Goal: Task Accomplishment & Management: Manage account settings

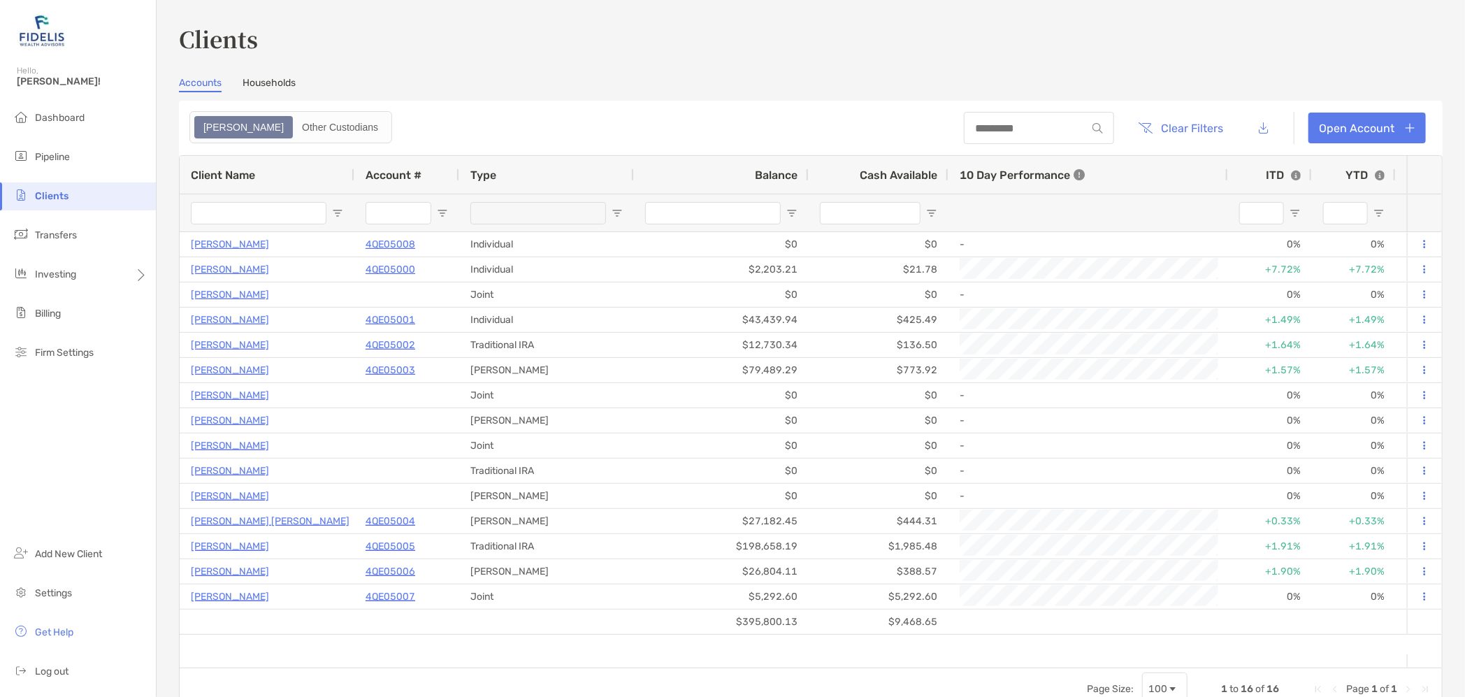
click at [46, 194] on span "Clients" at bounding box center [52, 196] width 34 height 12
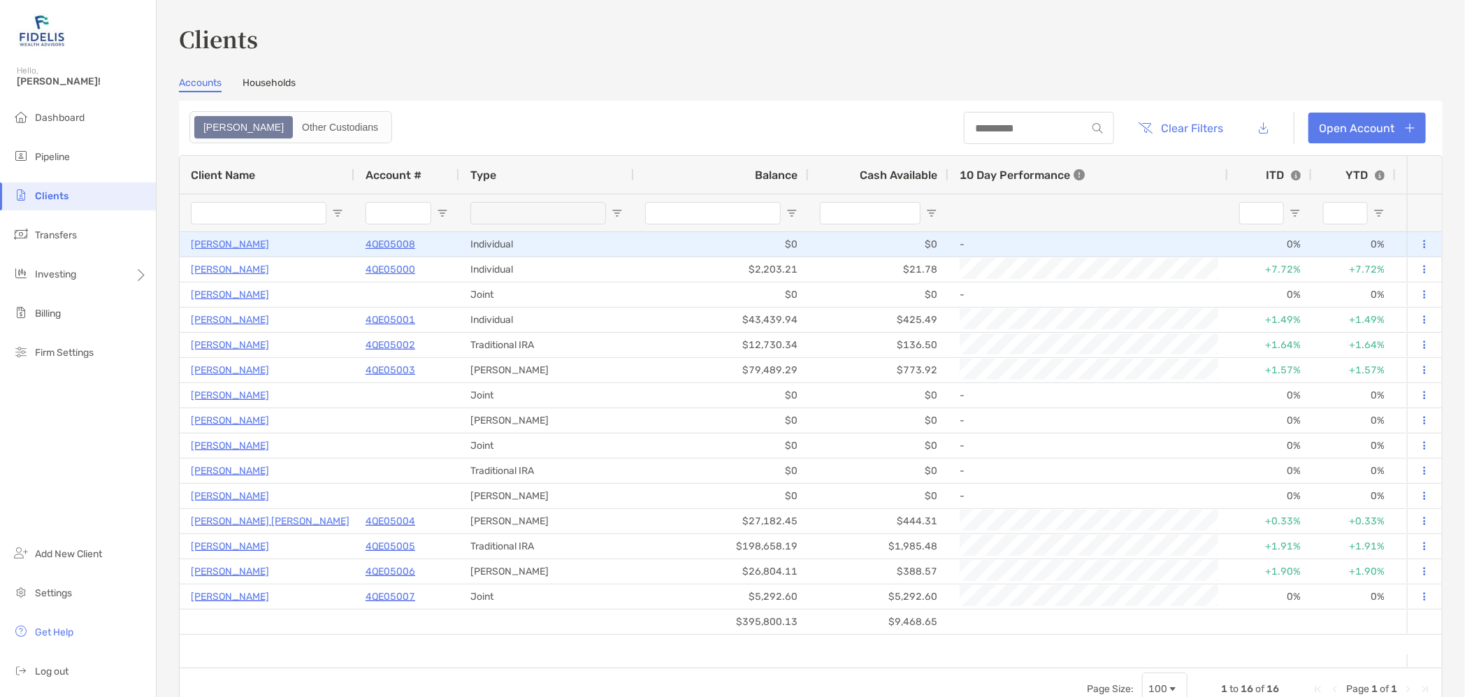
click at [388, 245] on p "4QE05008" at bounding box center [391, 244] width 50 height 17
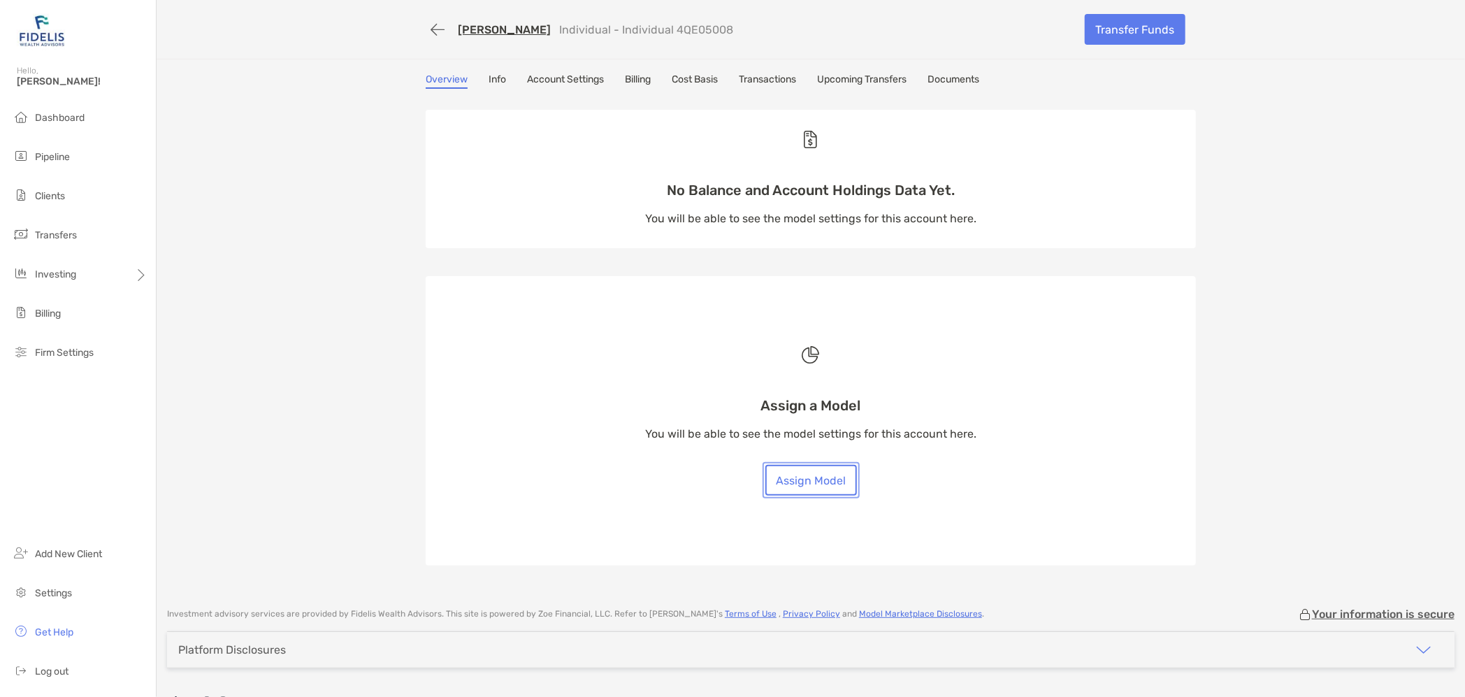
click at [786, 473] on button "Assign Model" at bounding box center [811, 480] width 92 height 31
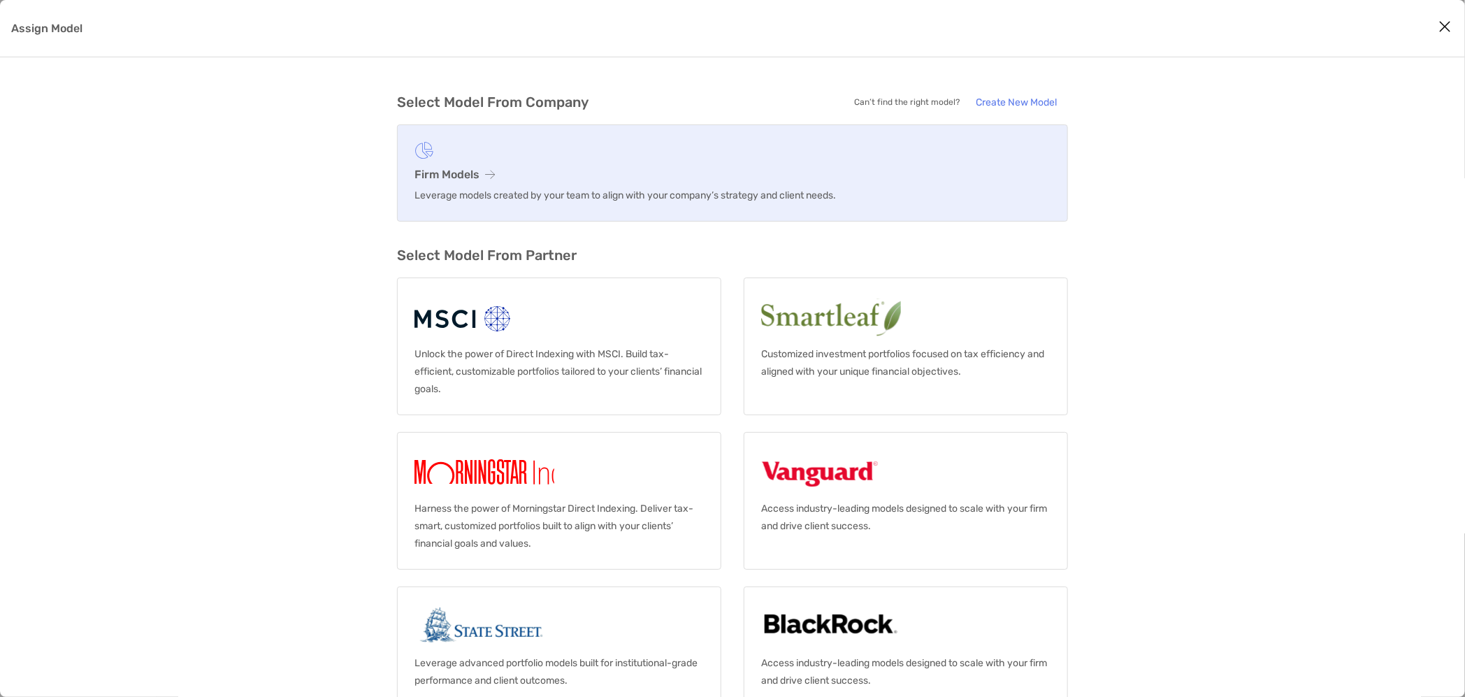
click at [491, 156] on figure "Assign Model" at bounding box center [732, 150] width 636 height 17
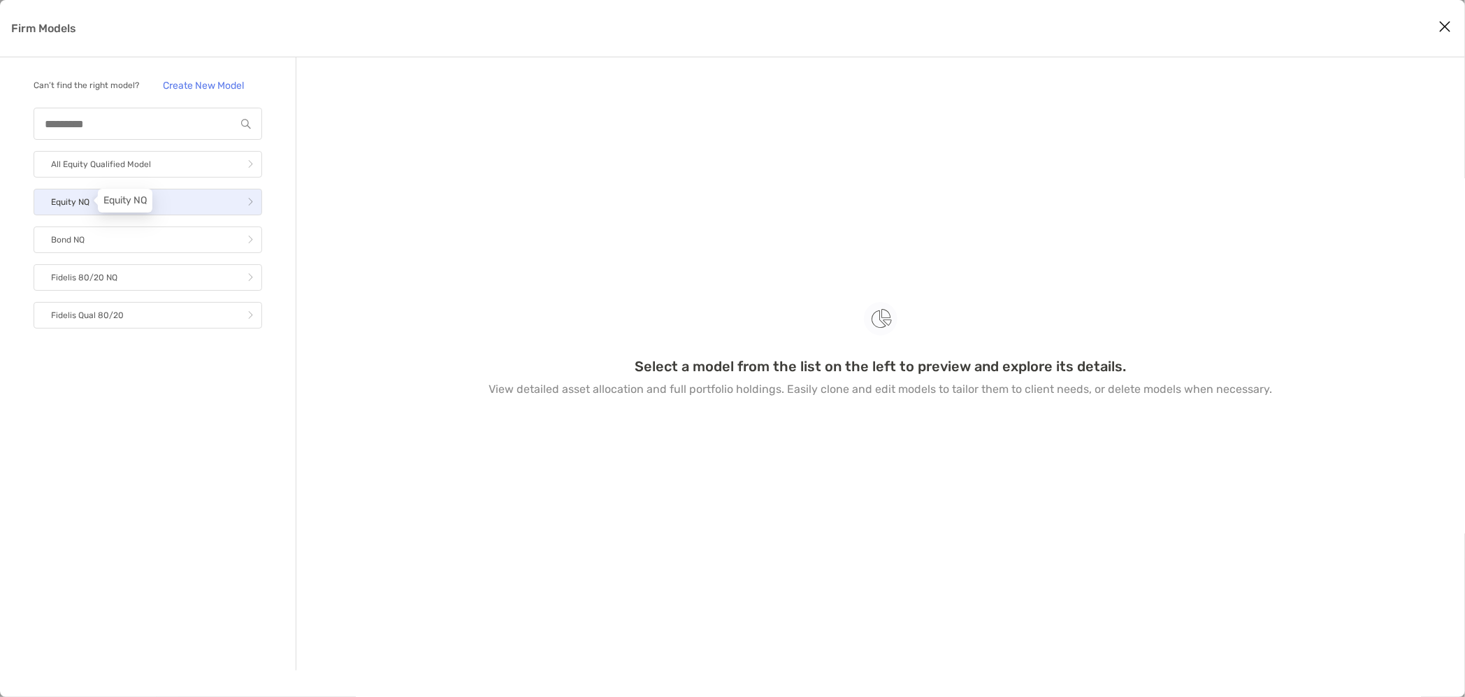
click at [88, 202] on p "Equity NQ" at bounding box center [70, 202] width 38 height 17
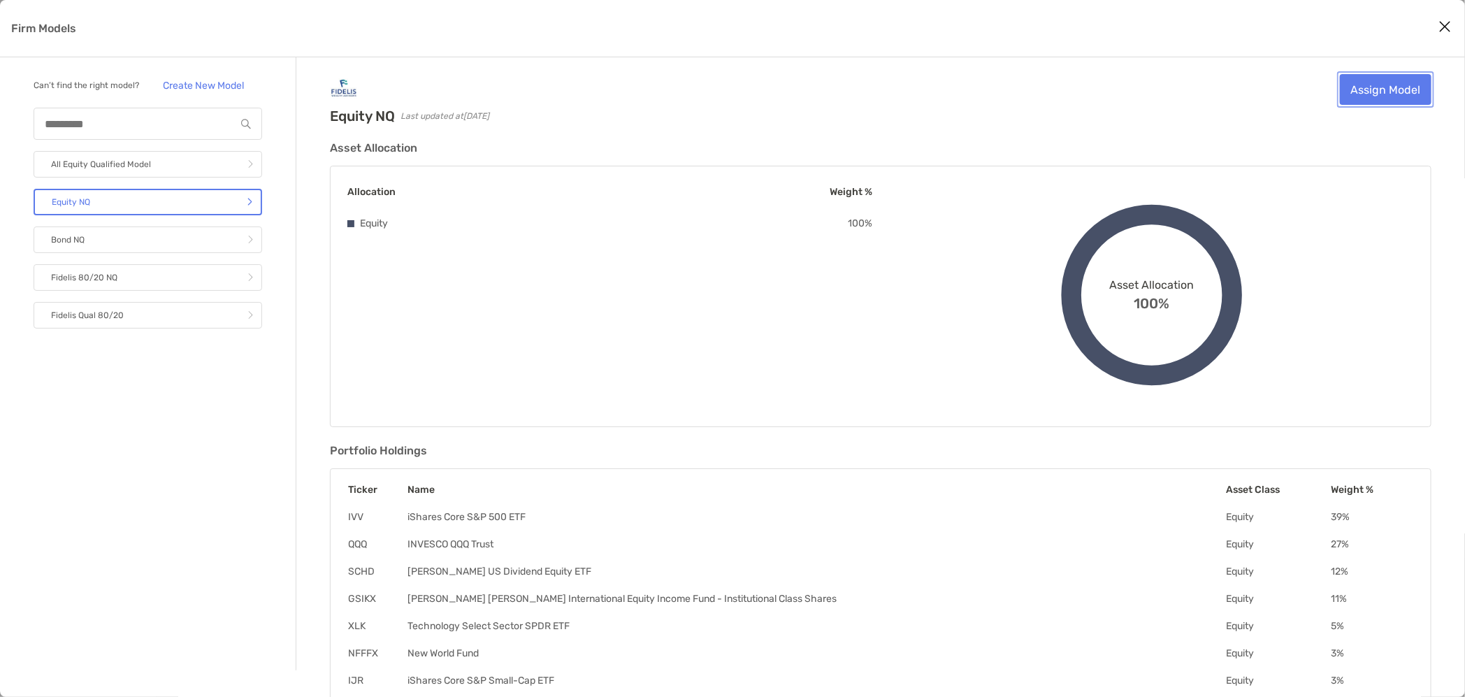
click at [1384, 94] on link "Assign Model" at bounding box center [1386, 89] width 92 height 31
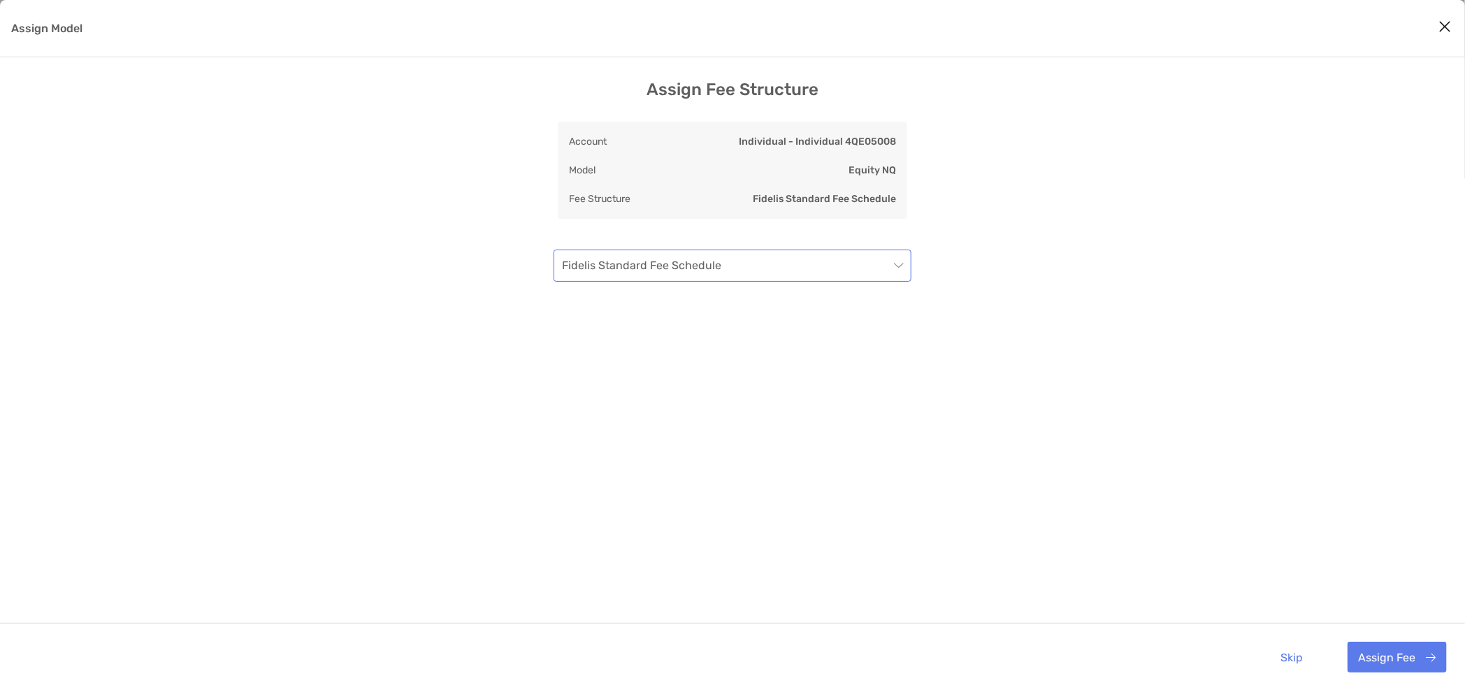
click at [621, 277] on span "Fidelis Standard Fee Schedule" at bounding box center [732, 265] width 341 height 31
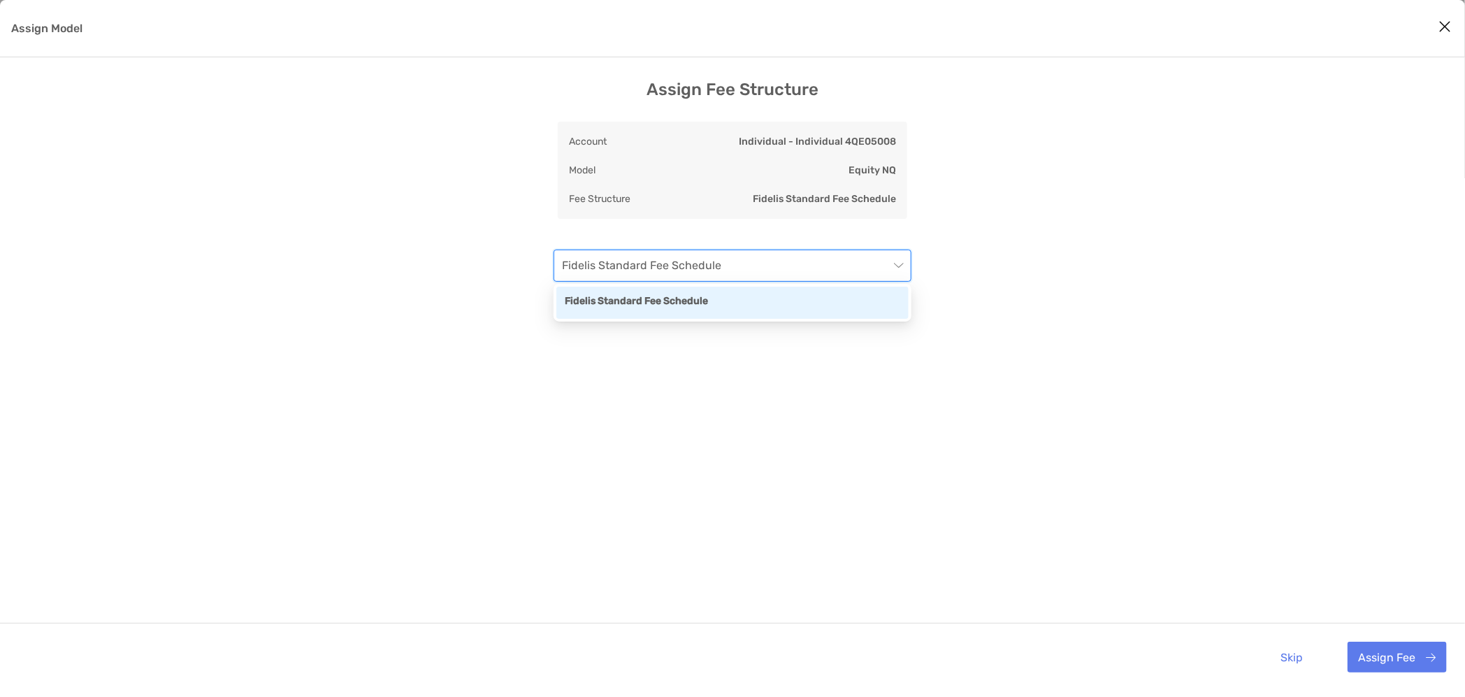
click at [622, 304] on div "Fidelis Standard Fee Schedule" at bounding box center [732, 302] width 335 height 17
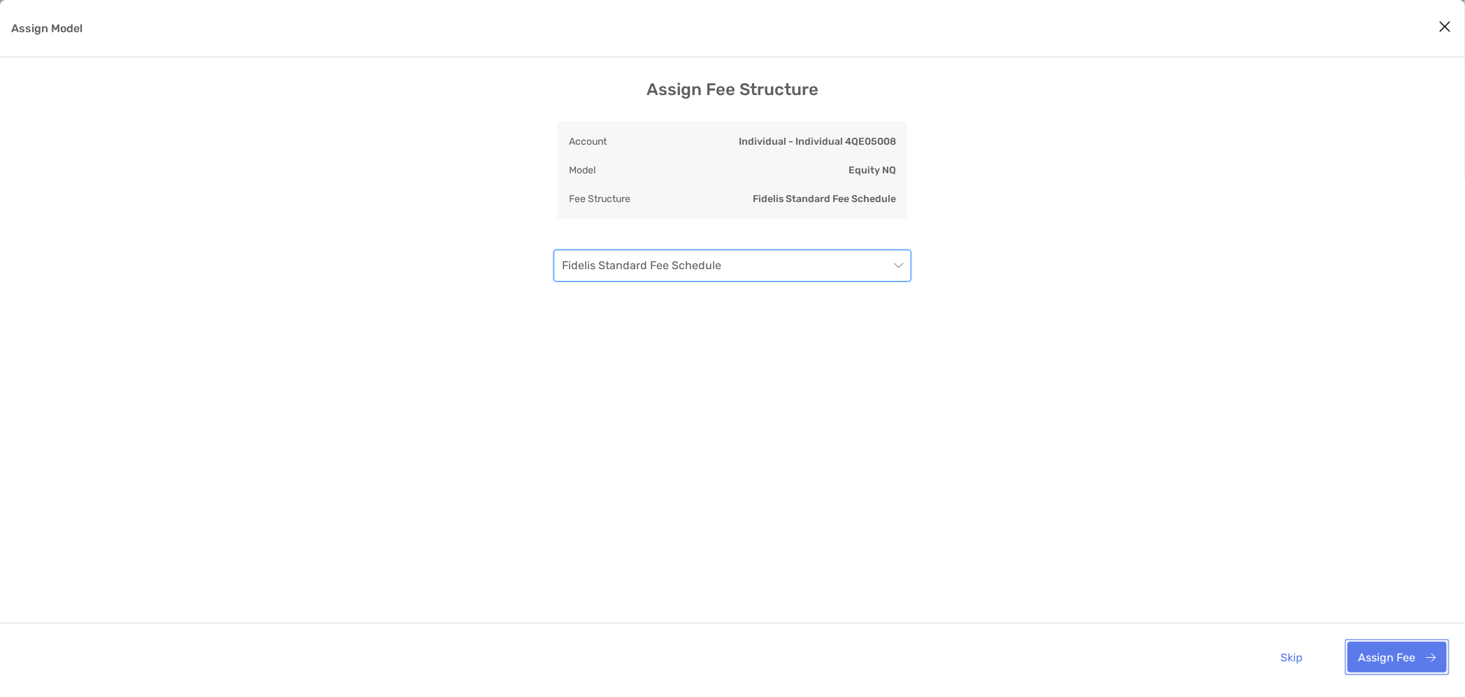
click at [1393, 658] on button "Assign Fee" at bounding box center [1396, 657] width 99 height 31
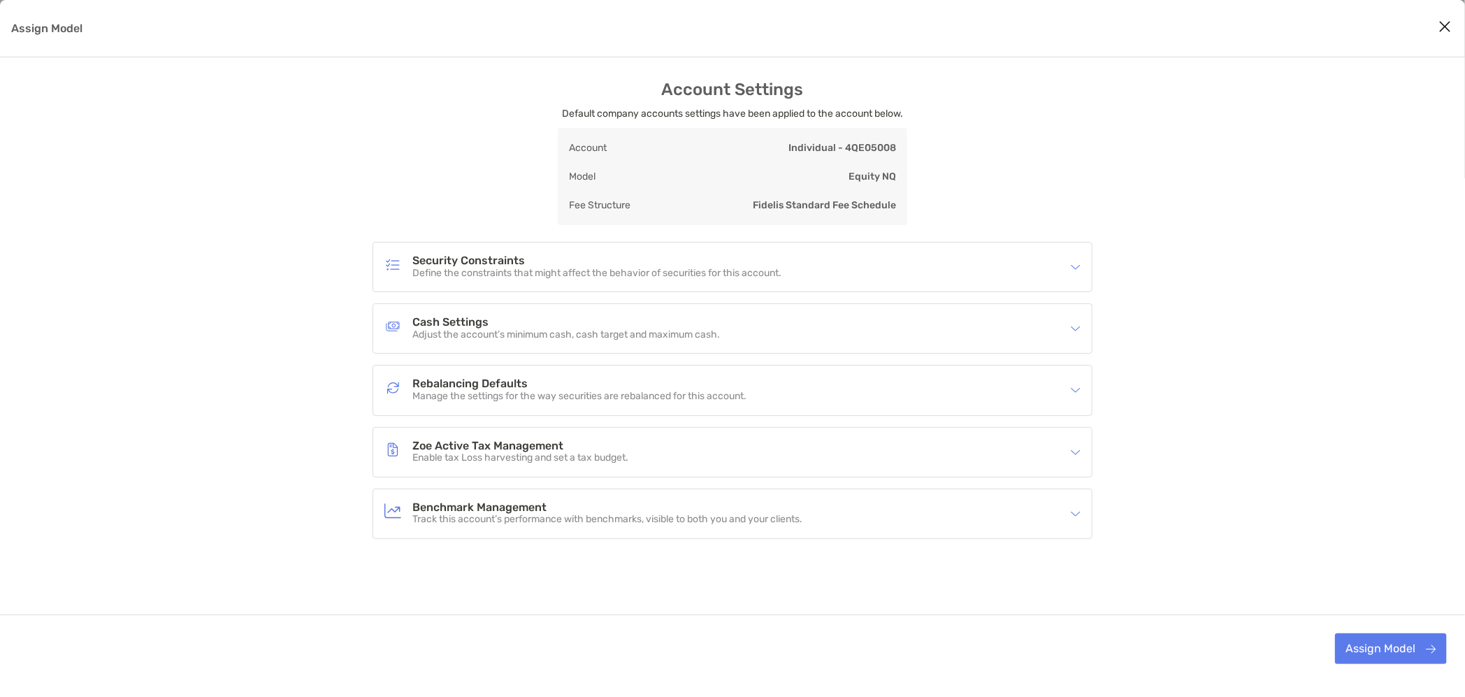
click at [445, 450] on h4 "Zoe Active Tax Management" at bounding box center [520, 446] width 216 height 12
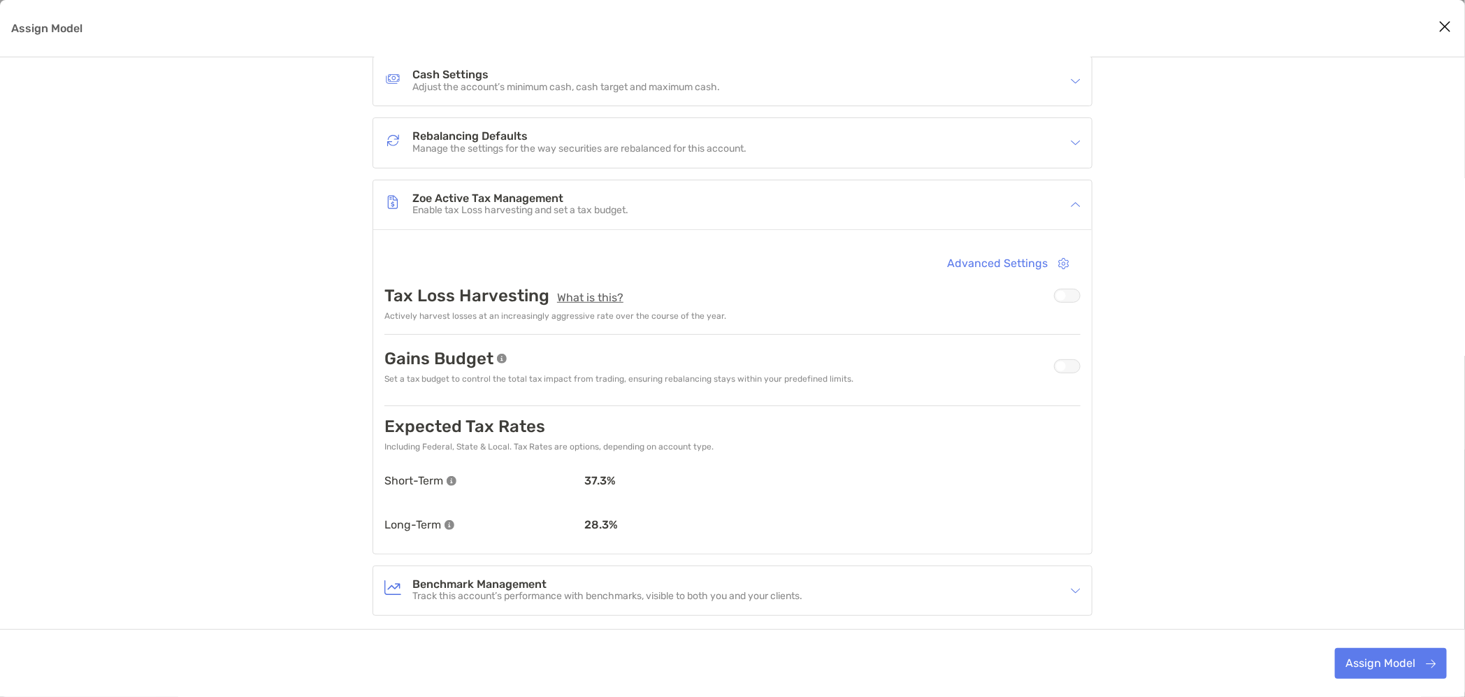
scroll to position [262, 0]
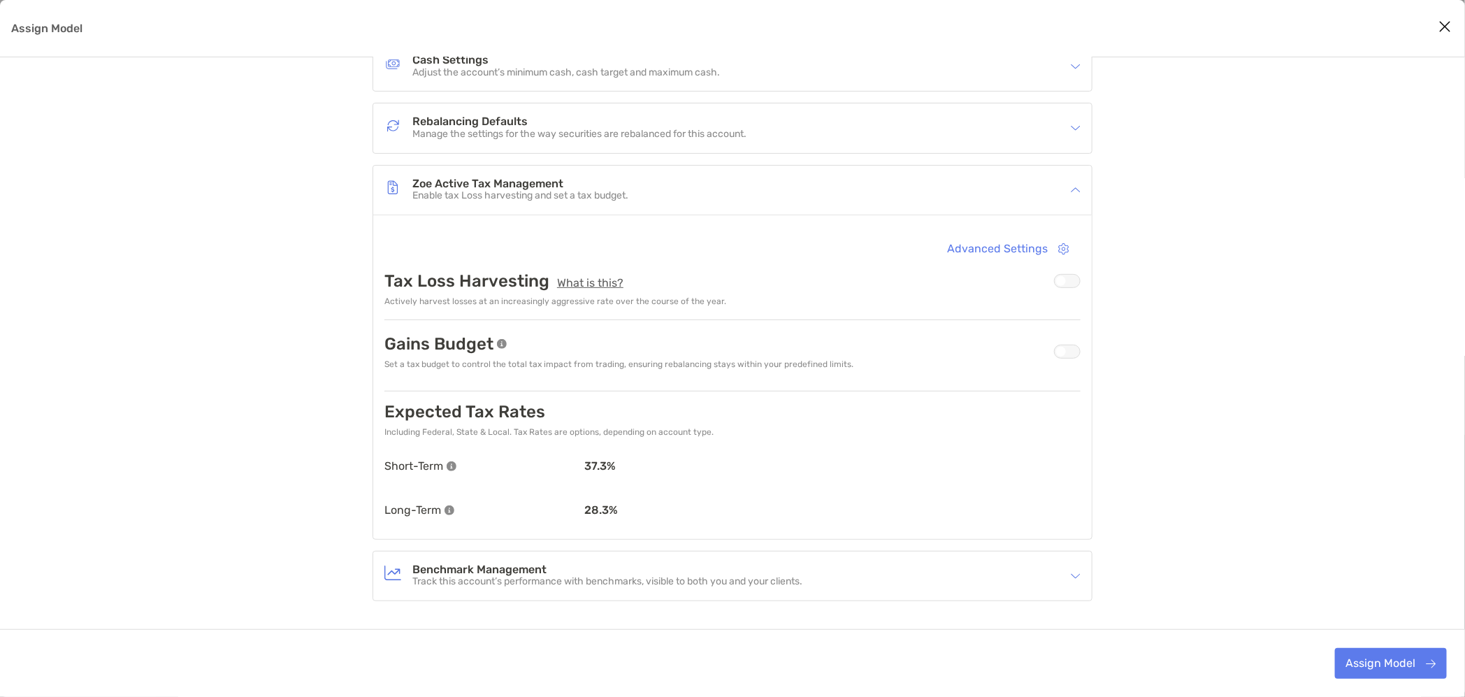
click at [1070, 280] on div "Assign Model" at bounding box center [1067, 281] width 27 height 14
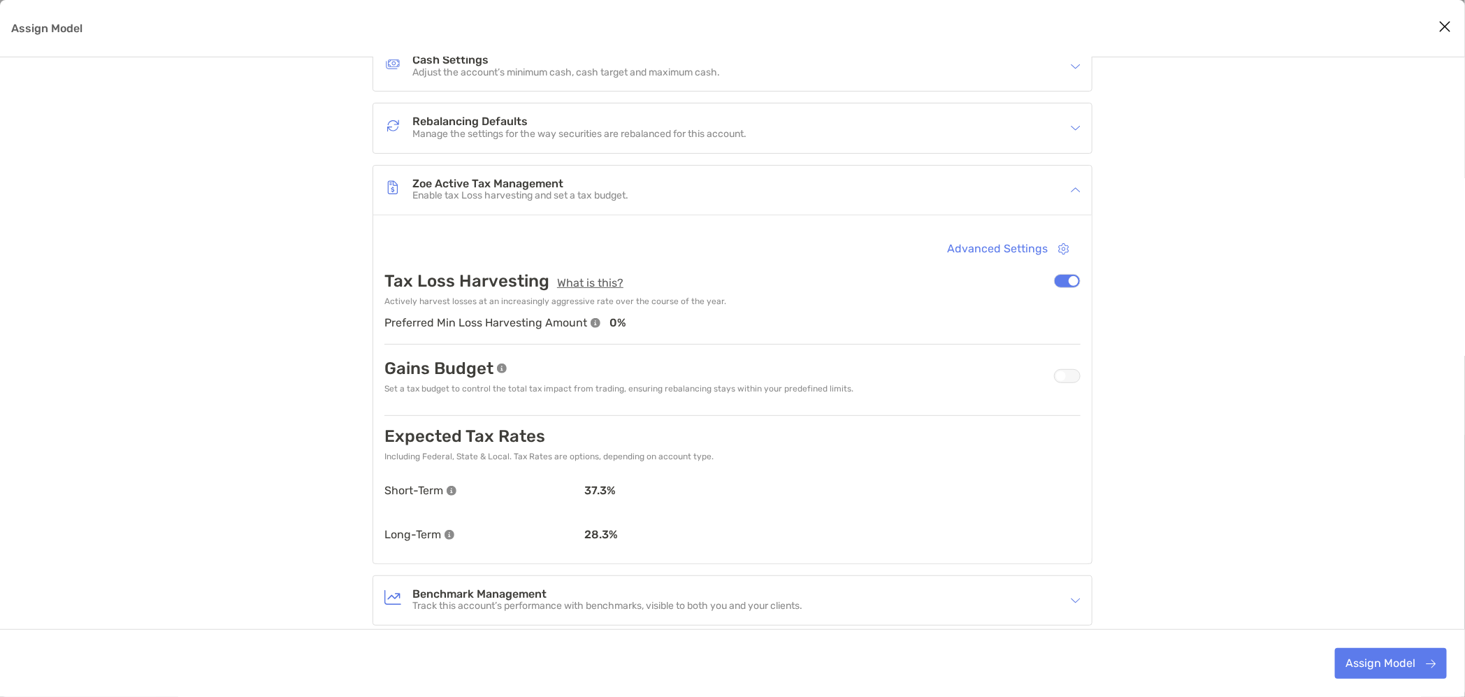
click at [1067, 377] on div "Assign Model" at bounding box center [1067, 376] width 27 height 14
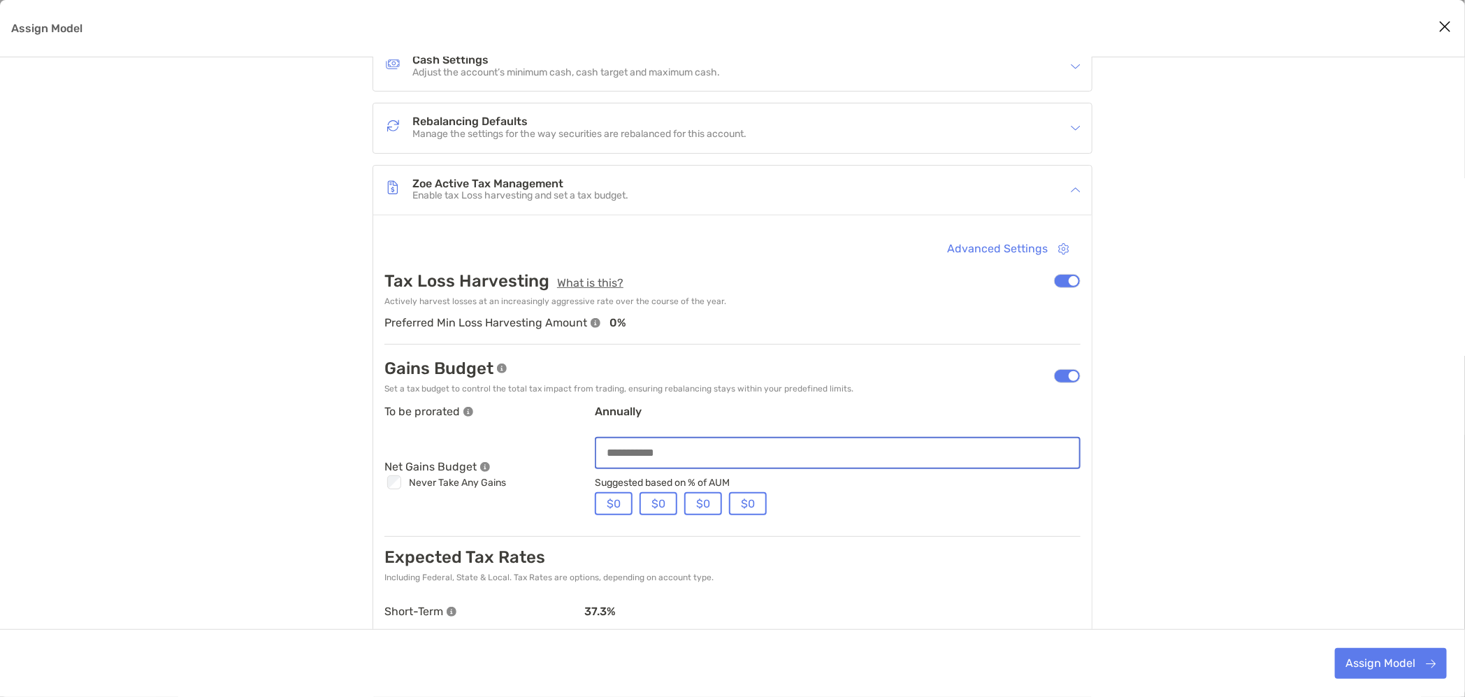
click at [646, 458] on input "Assign Model" at bounding box center [837, 453] width 483 height 12
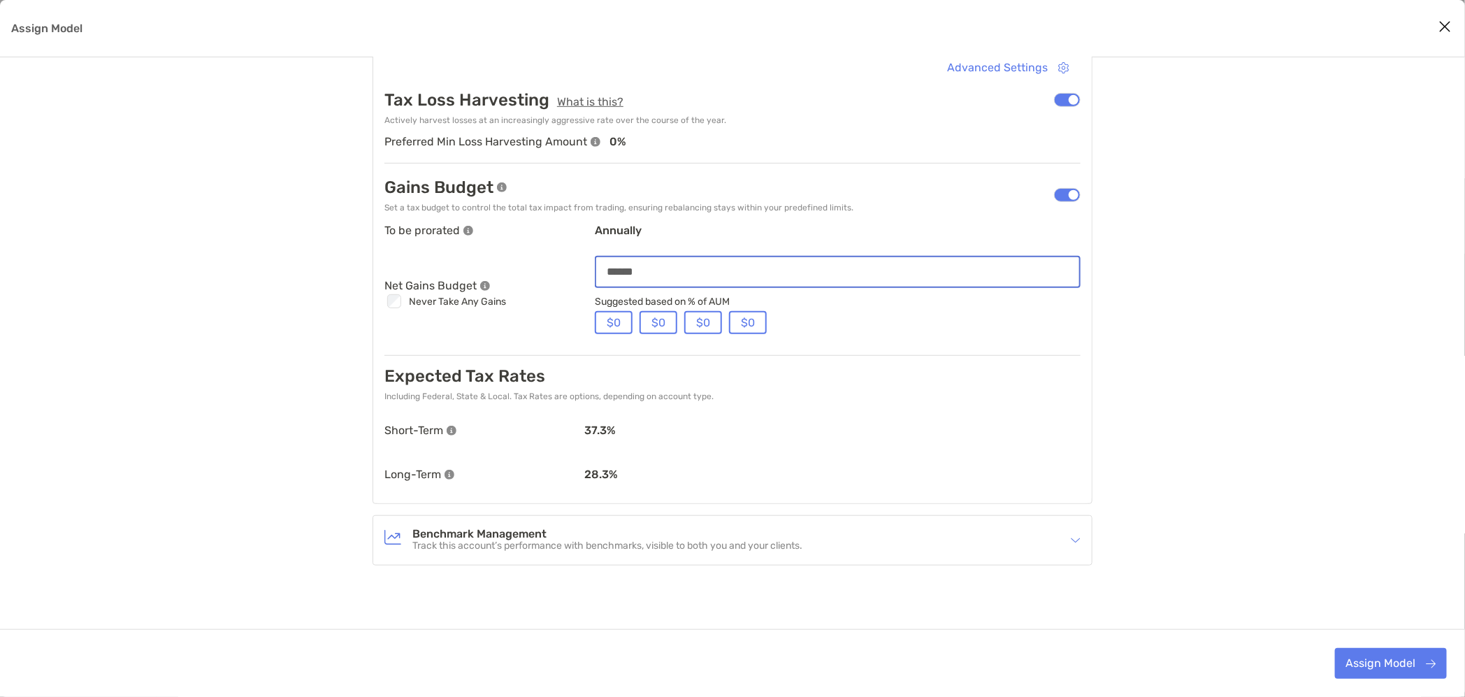
scroll to position [450, 0]
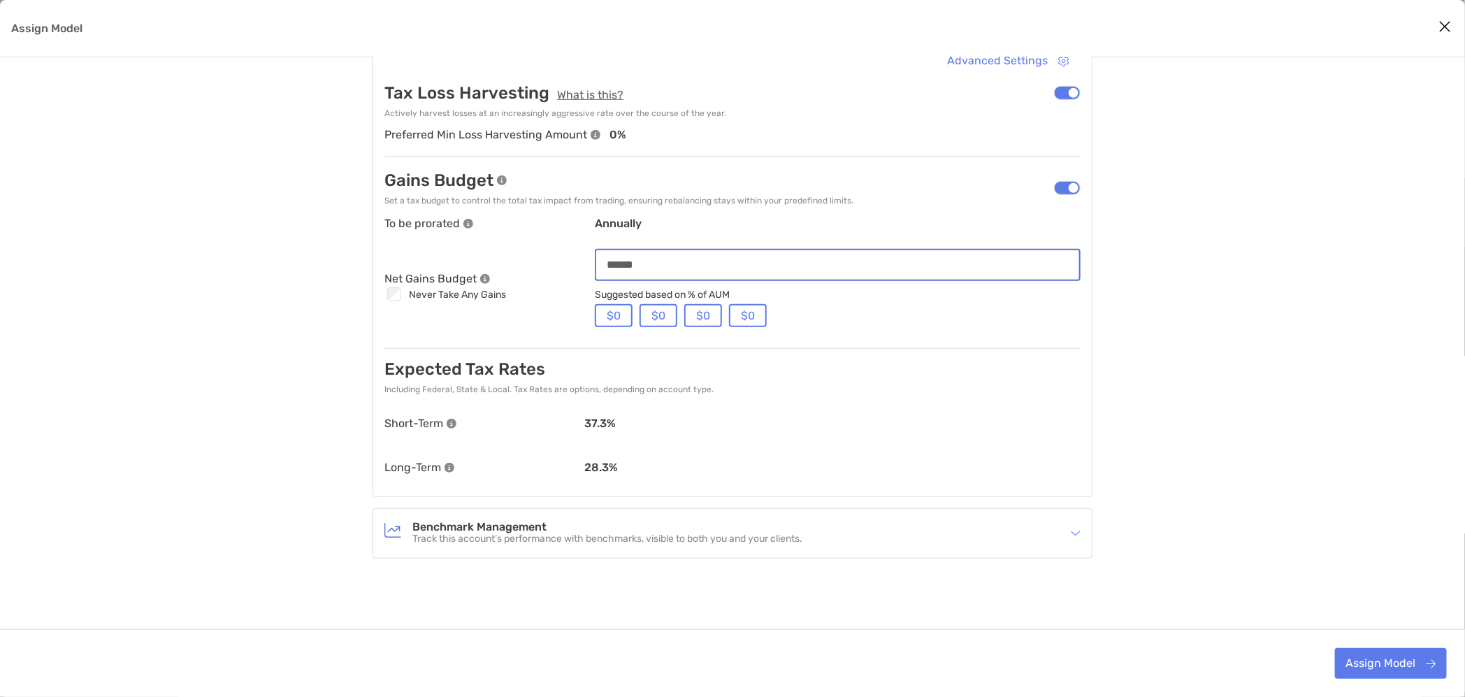
type input "******"
click at [491, 529] on h4 "Benchmark Management" at bounding box center [607, 527] width 390 height 12
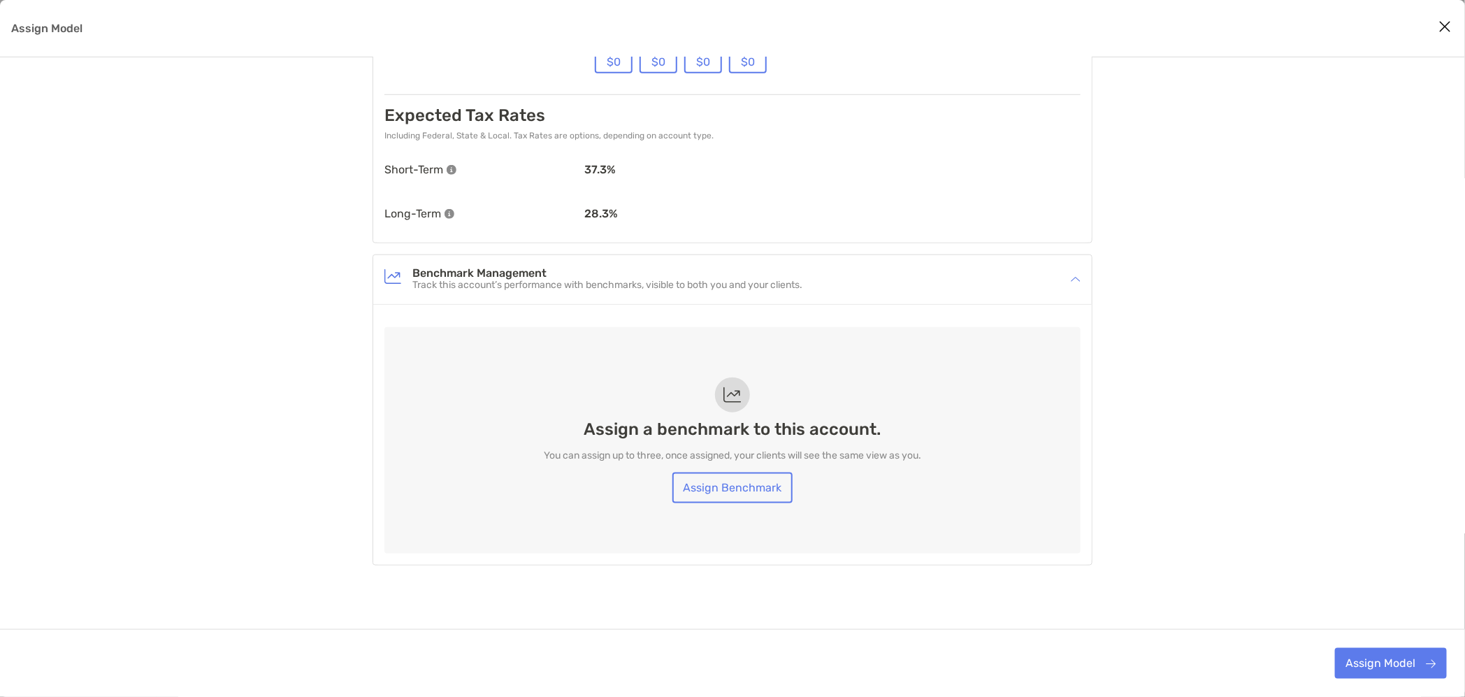
scroll to position [711, 0]
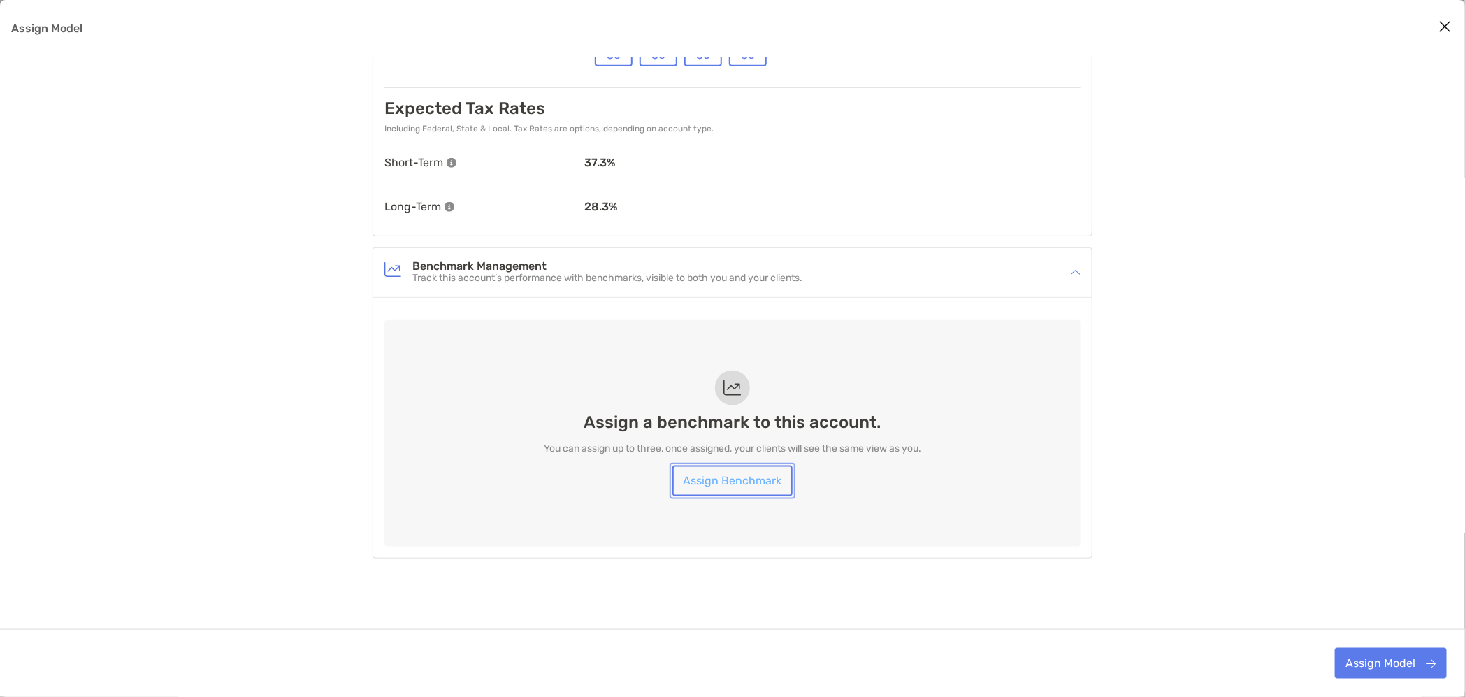
click at [688, 475] on link "Assign Benchmark" at bounding box center [732, 480] width 120 height 31
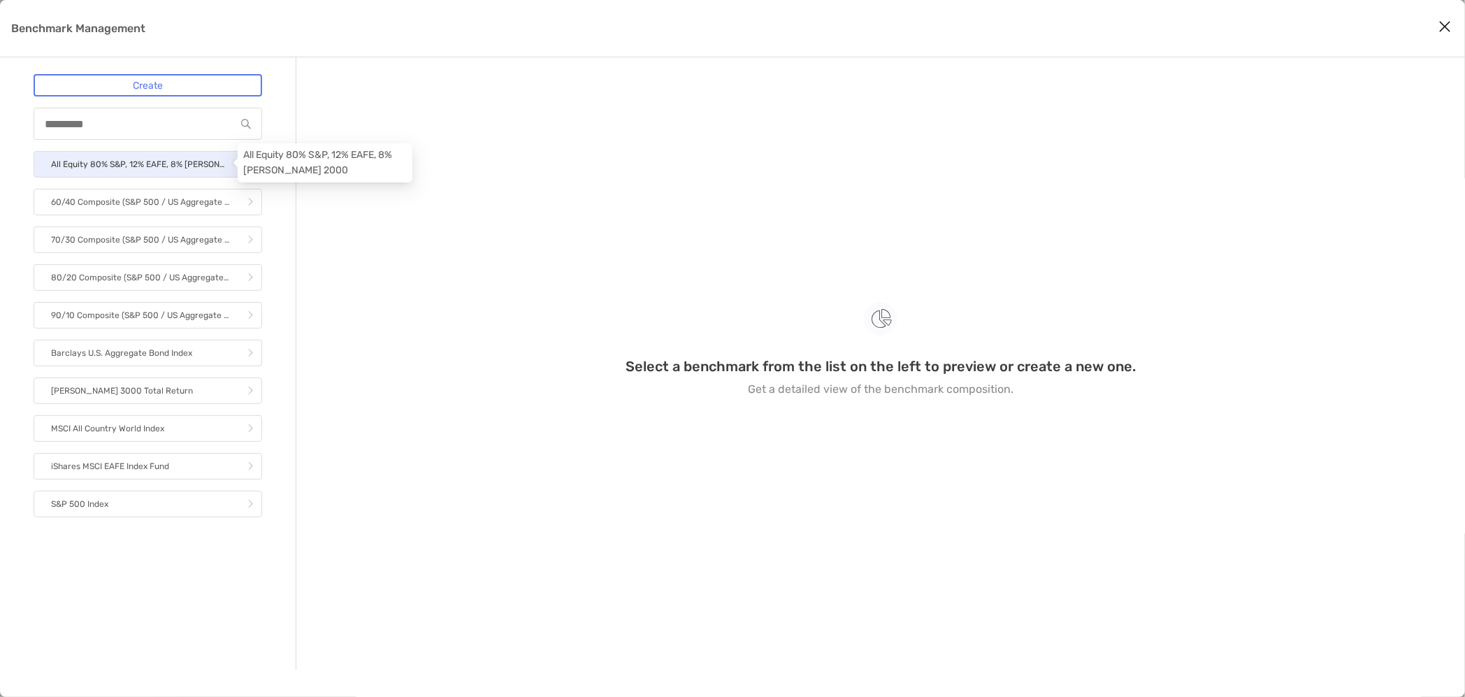
click at [105, 164] on p "All Equity 80% S&P, 12% EAFE, 8% [PERSON_NAME] 2000" at bounding box center [140, 164] width 178 height 17
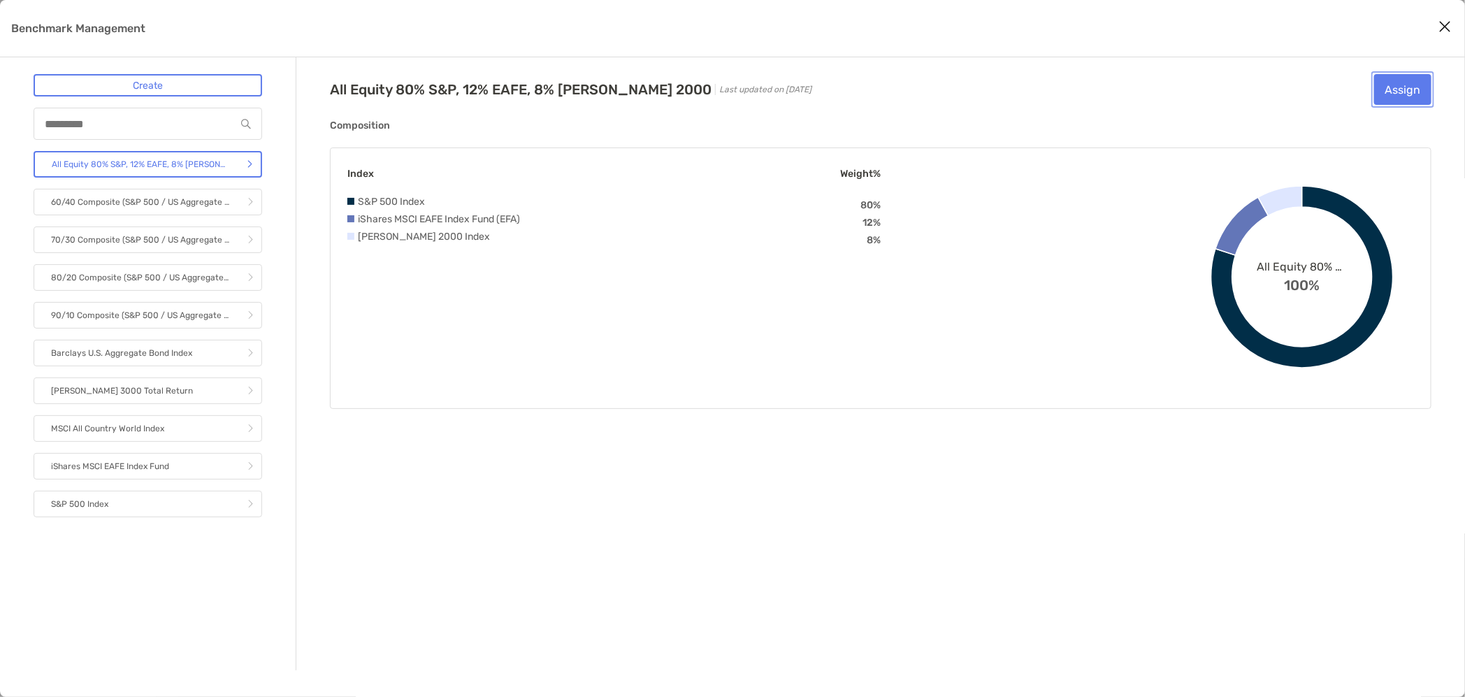
click at [1399, 93] on button "Assign" at bounding box center [1402, 89] width 57 height 31
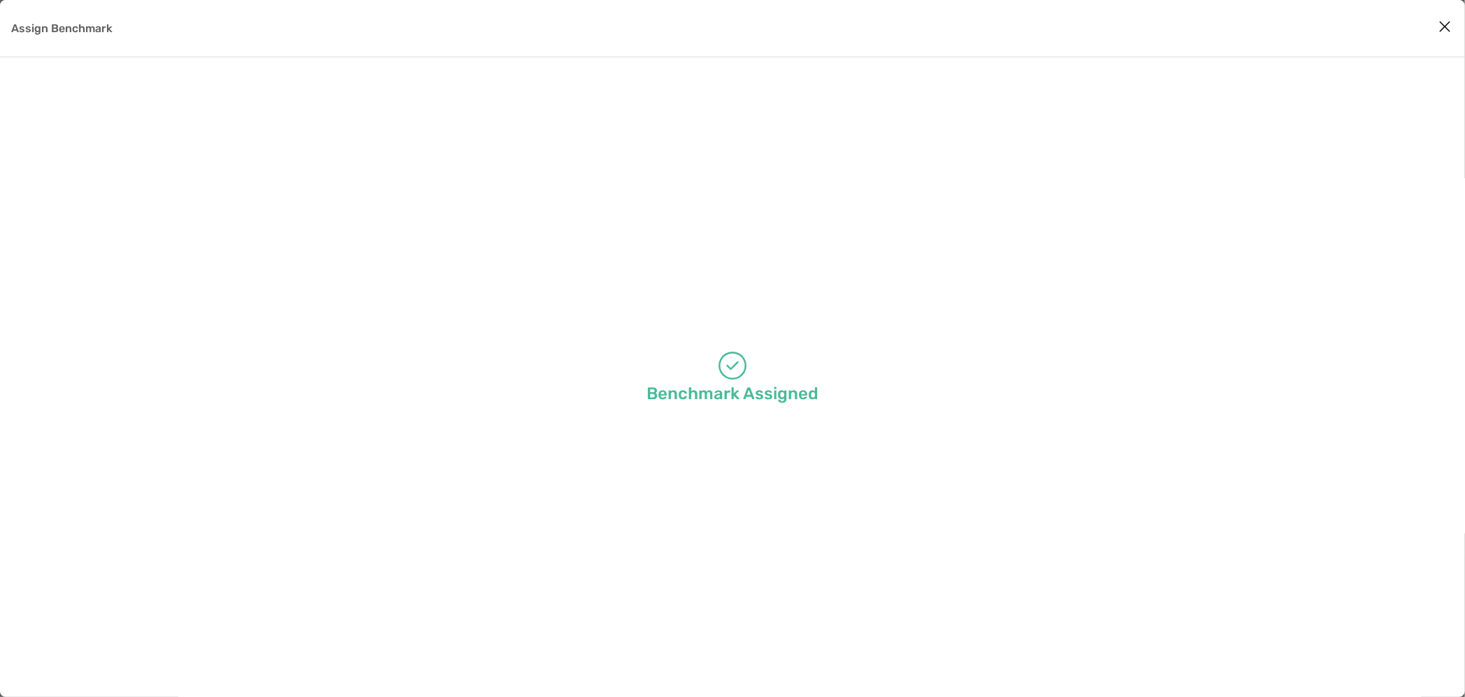
click at [1442, 26] on icon "Close modal" at bounding box center [1444, 26] width 13 height 17
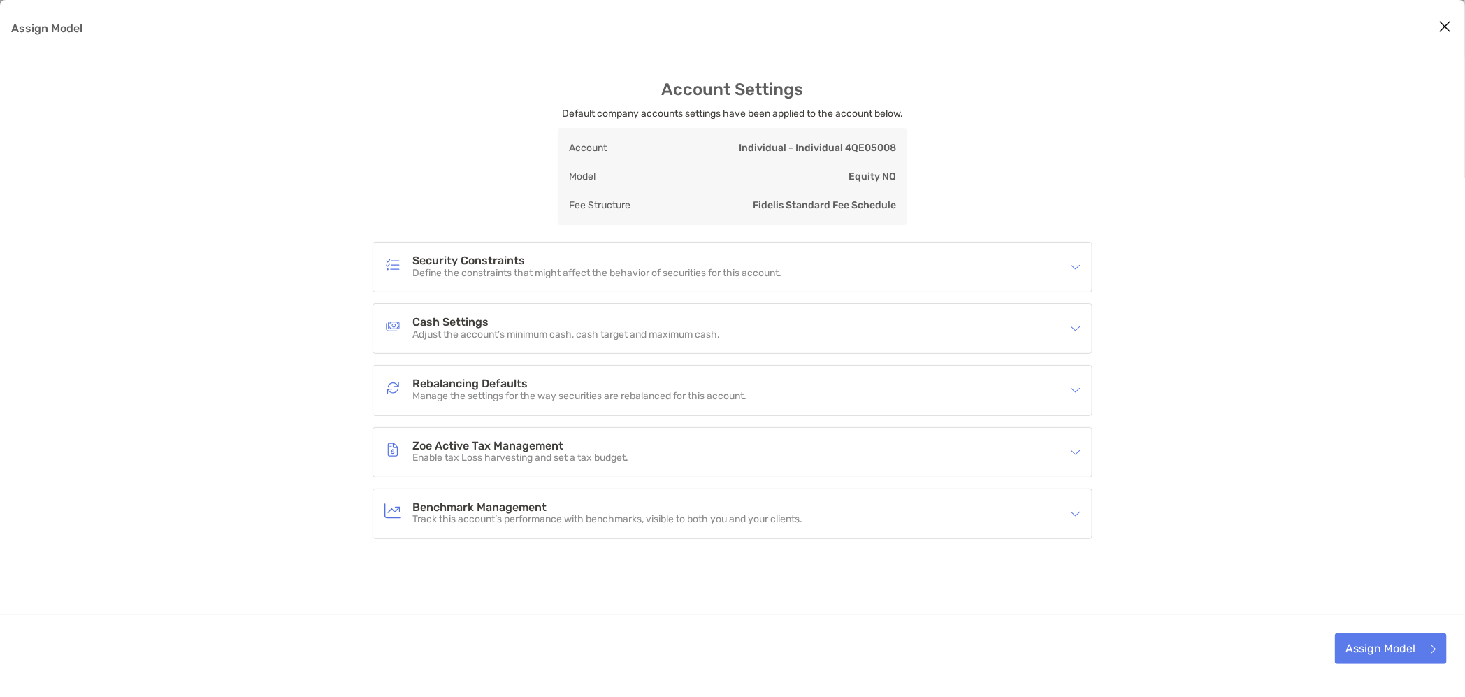
click at [469, 445] on h4 "Zoe Active Tax Management" at bounding box center [520, 446] width 216 height 12
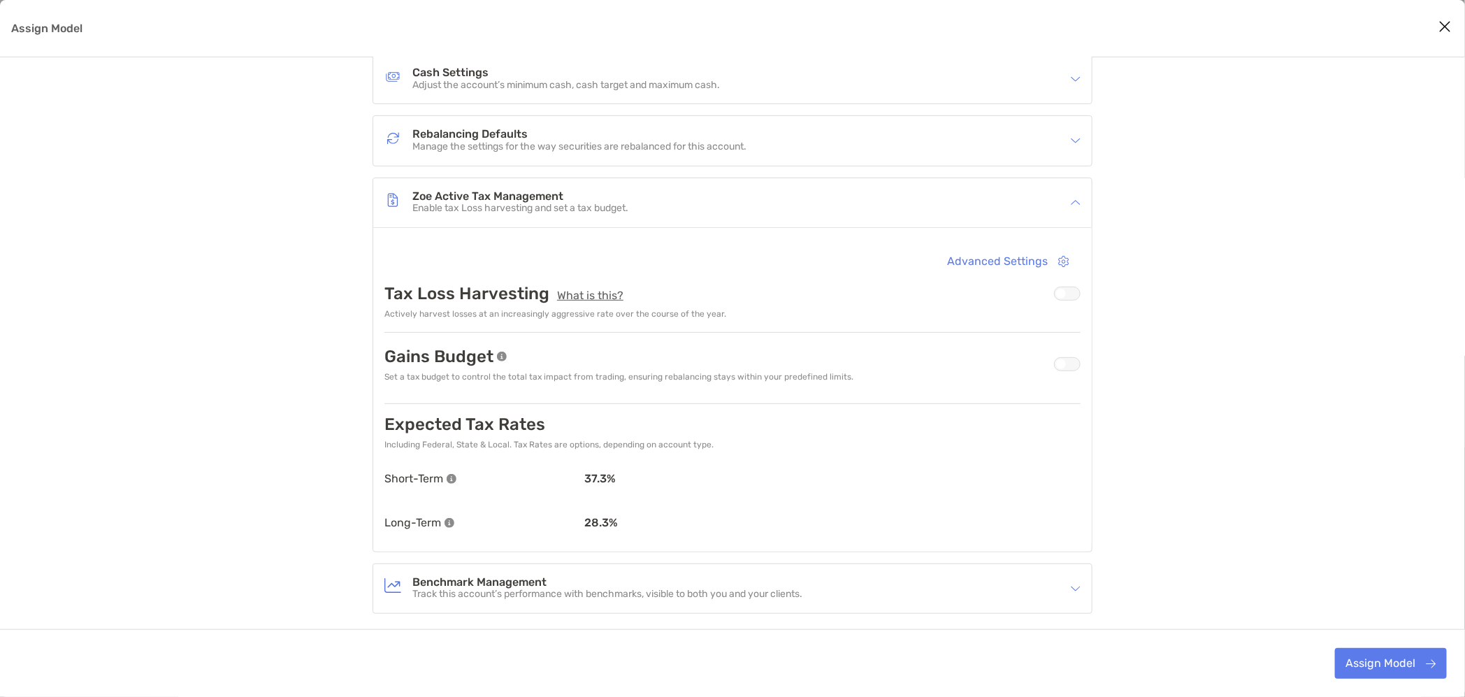
scroll to position [262, 0]
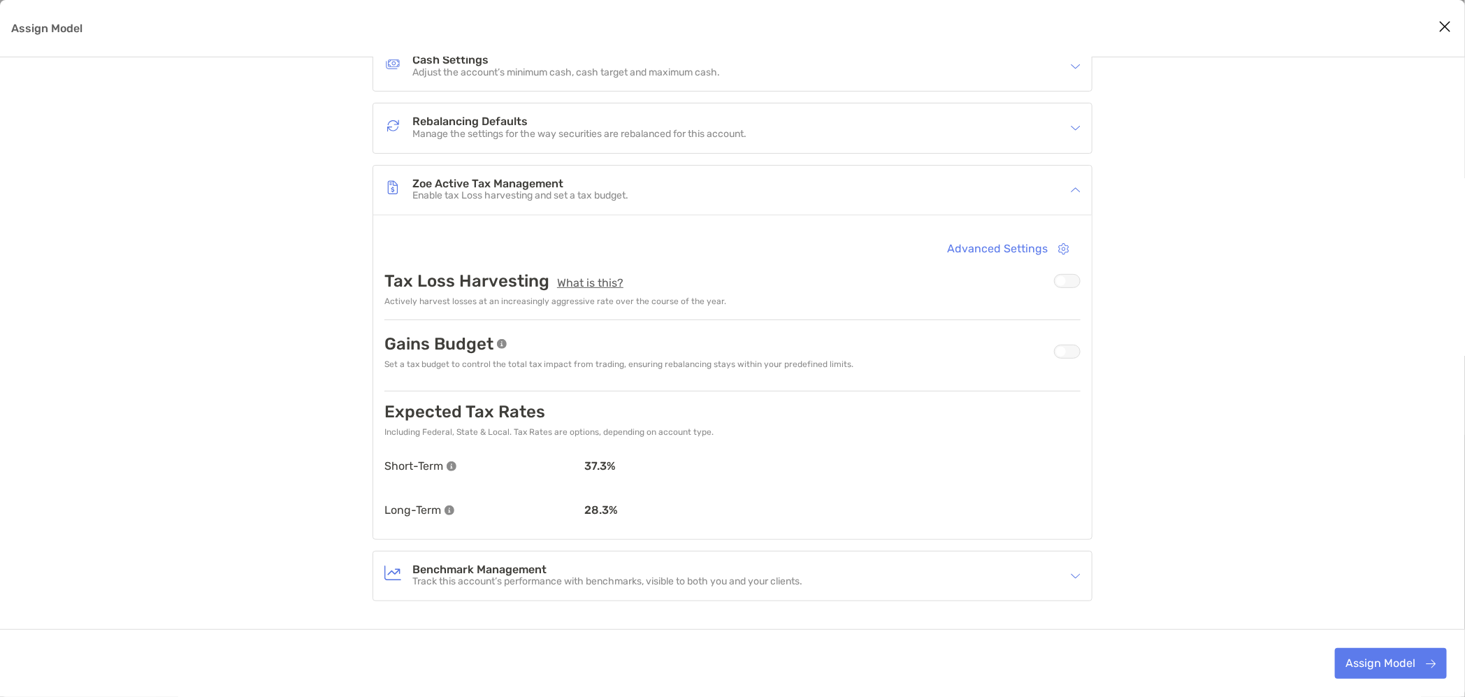
click at [1068, 274] on div "Assign Model" at bounding box center [1067, 281] width 27 height 14
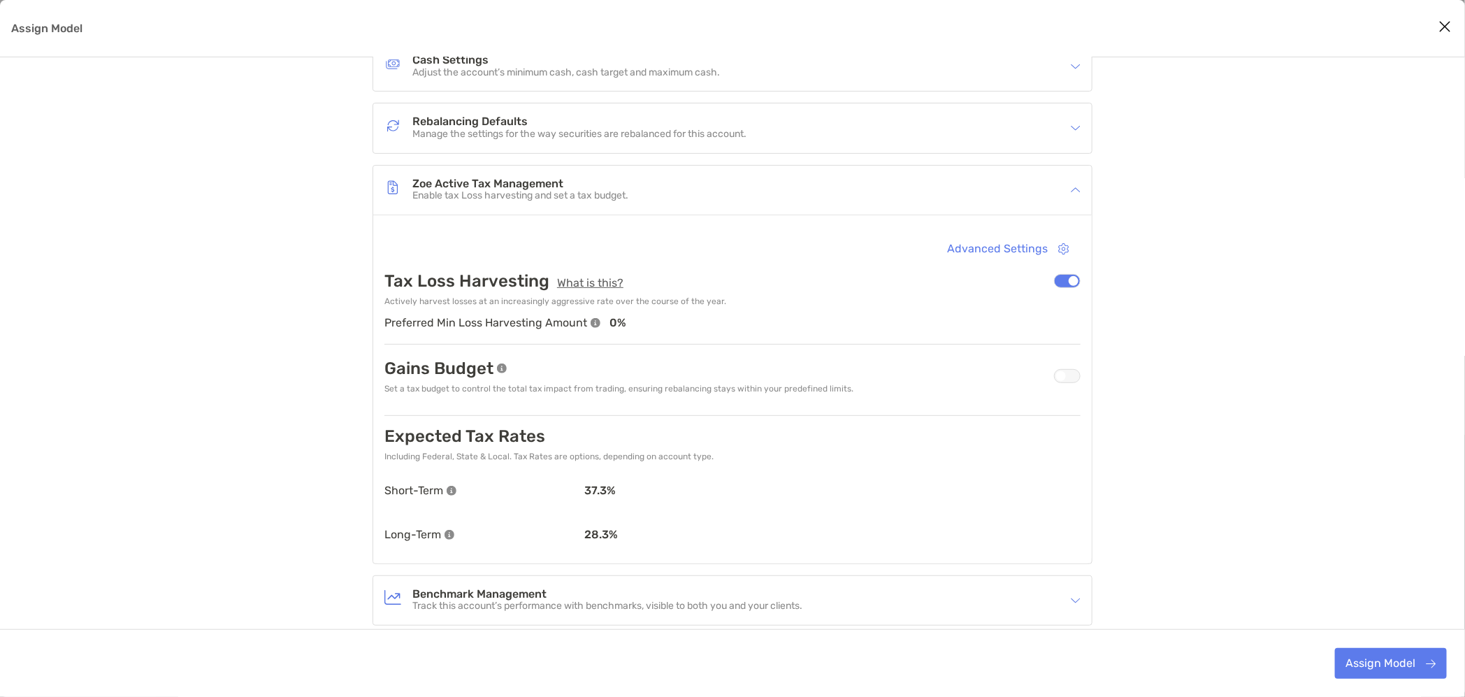
click at [1076, 372] on div "Assign Model" at bounding box center [1067, 376] width 27 height 14
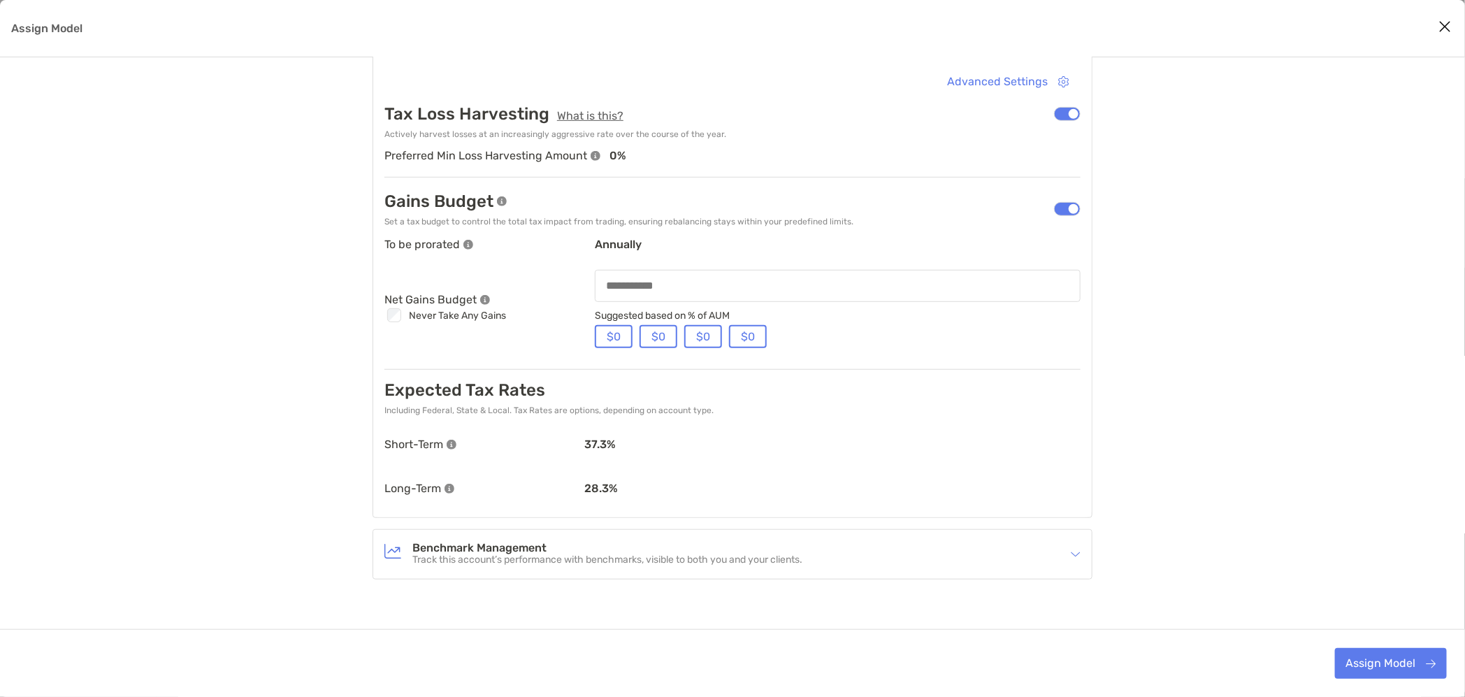
scroll to position [437, 0]
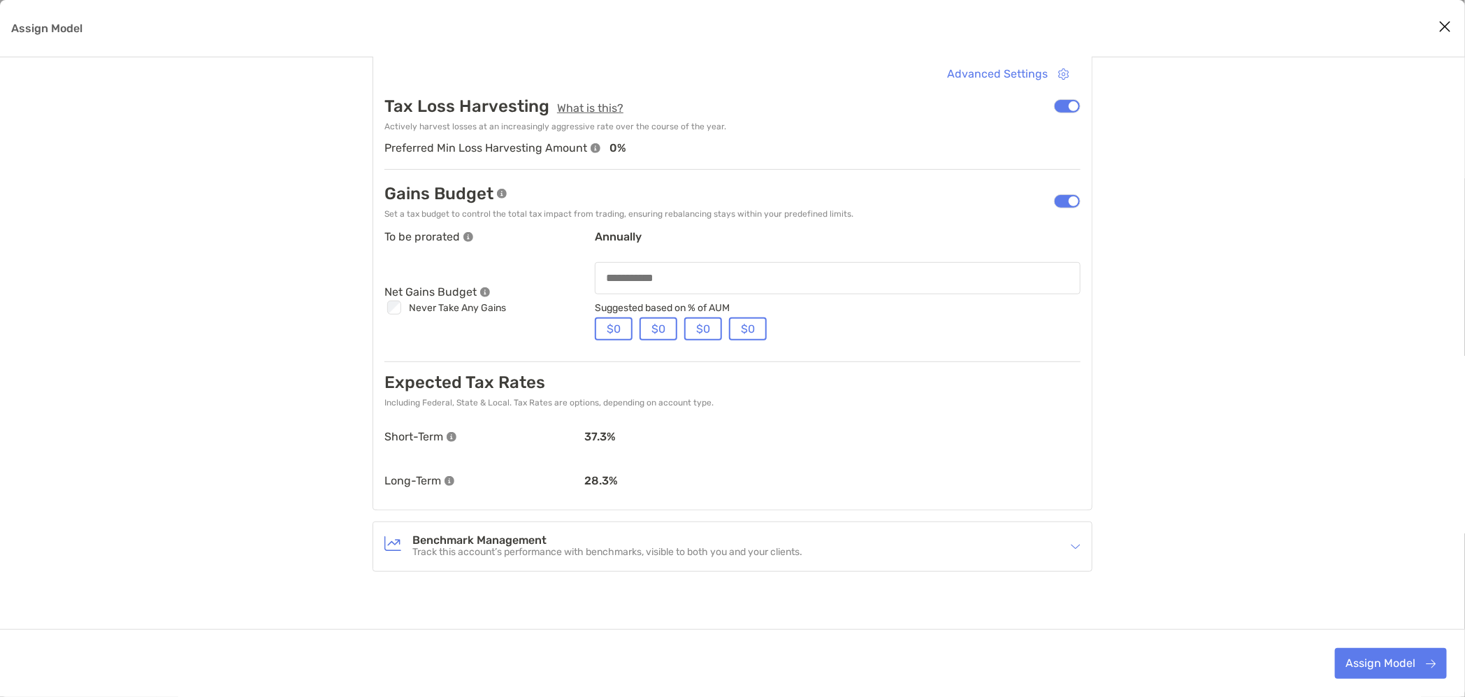
click at [649, 289] on div "Assign Model" at bounding box center [838, 278] width 486 height 32
click at [653, 278] on input "Assign Model" at bounding box center [837, 278] width 483 height 12
type input "******"
click at [1396, 665] on button "Assign Model" at bounding box center [1391, 663] width 112 height 31
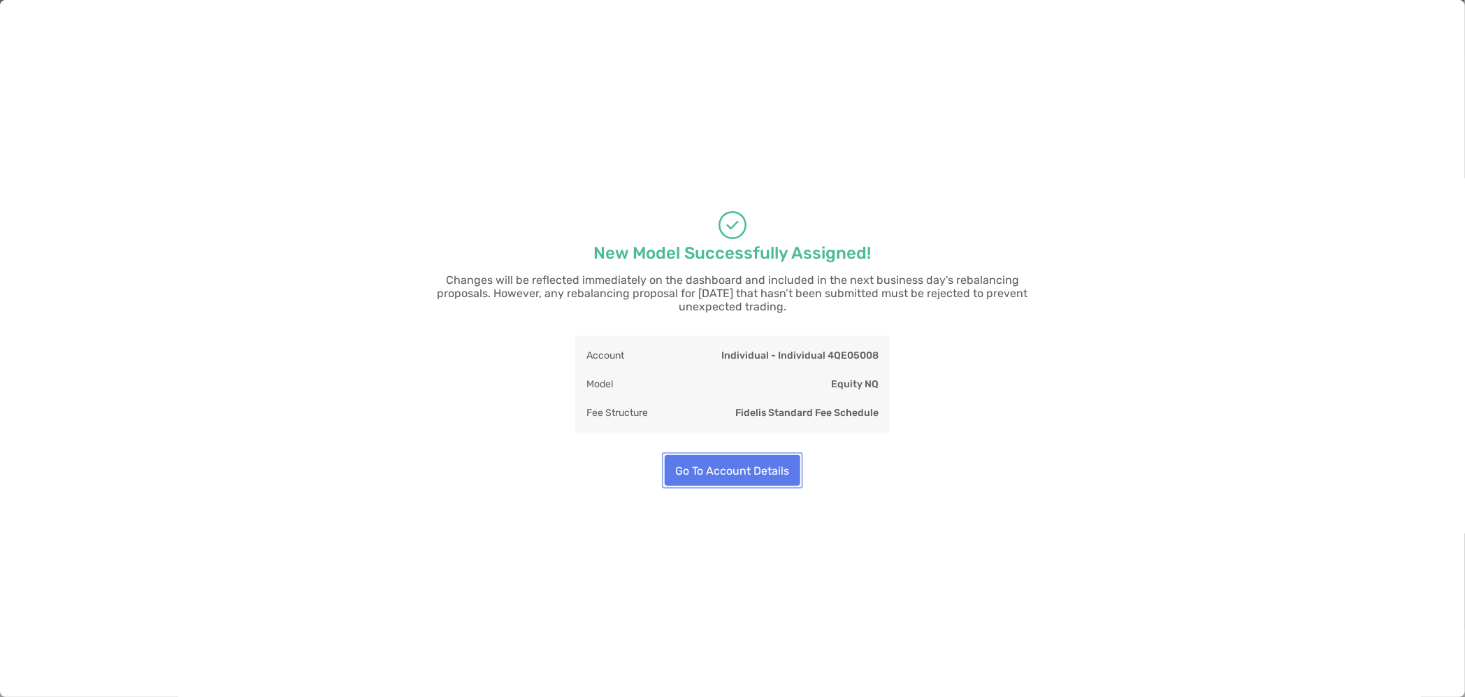
click at [726, 472] on button "Go To Account Details" at bounding box center [733, 470] width 136 height 31
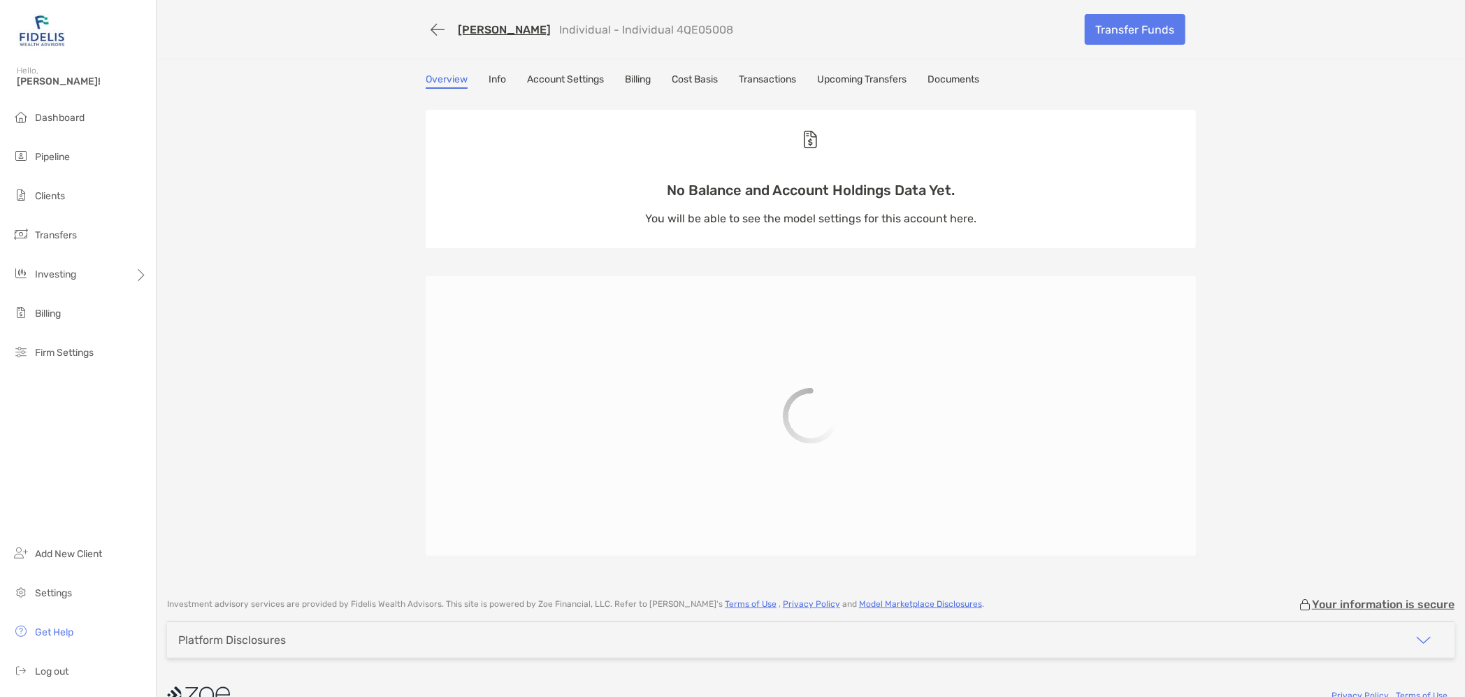
click at [554, 73] on link "Account Settings" at bounding box center [565, 80] width 77 height 15
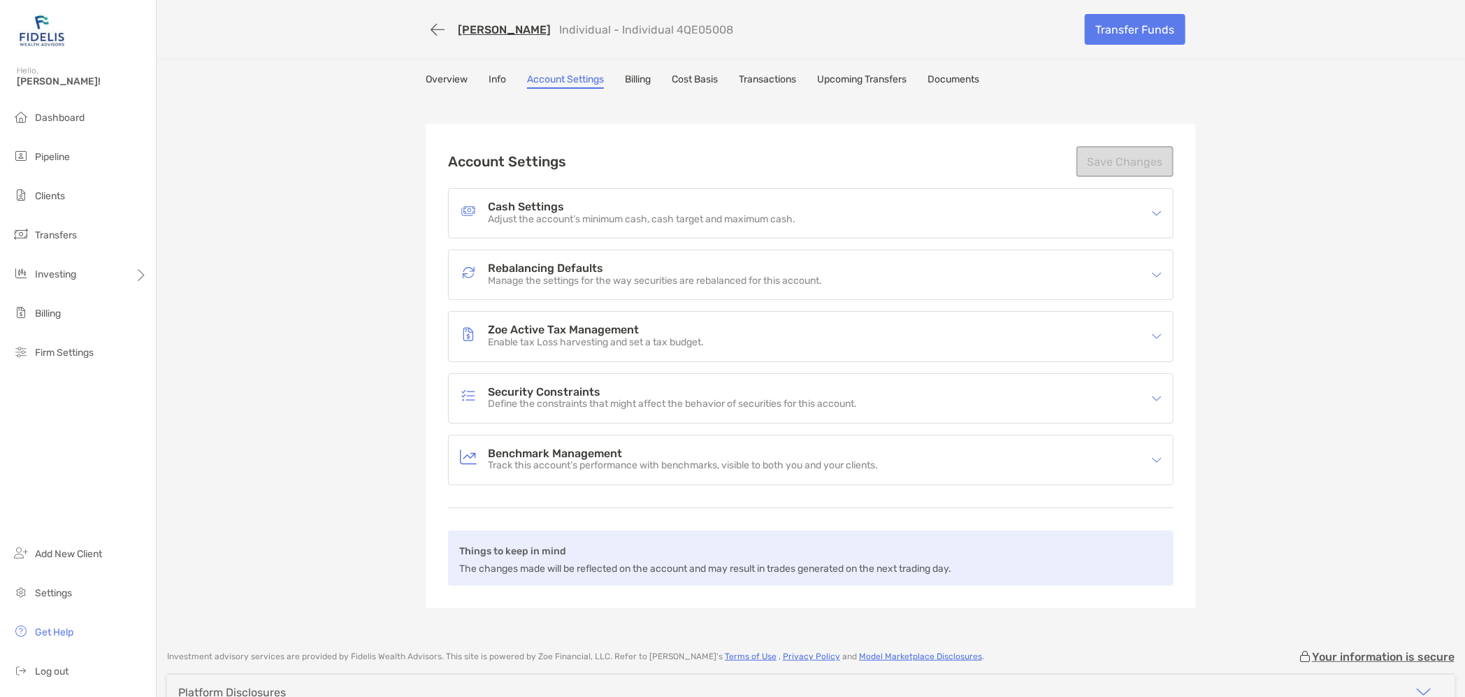
click at [556, 276] on p "Manage the settings for the way securities are rebalanced for this account." at bounding box center [655, 281] width 334 height 12
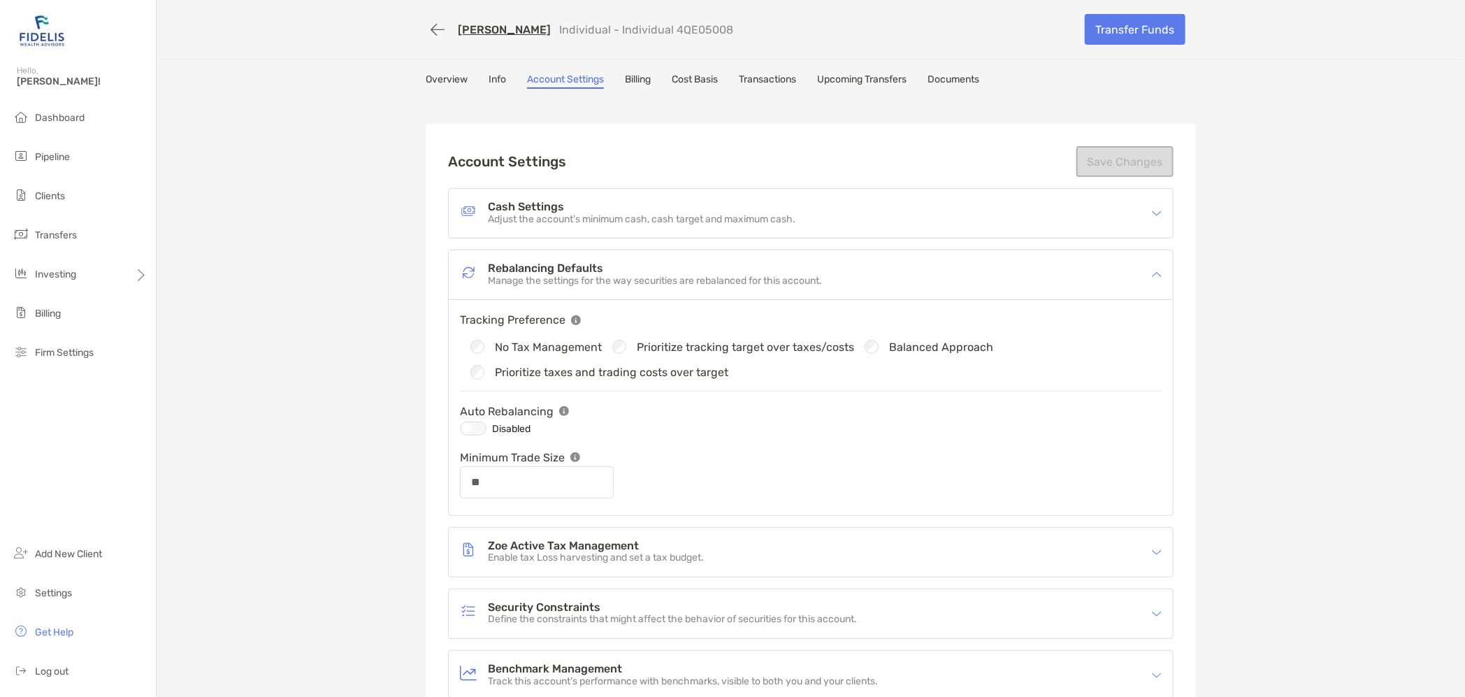
click at [869, 345] on div "Balanced Approach" at bounding box center [923, 347] width 139 height 14
click at [869, 344] on div "Balanced Approach" at bounding box center [923, 347] width 139 height 14
click at [475, 426] on div at bounding box center [473, 428] width 27 height 14
click at [1097, 164] on button "Save Changes" at bounding box center [1124, 161] width 97 height 31
type input "**"
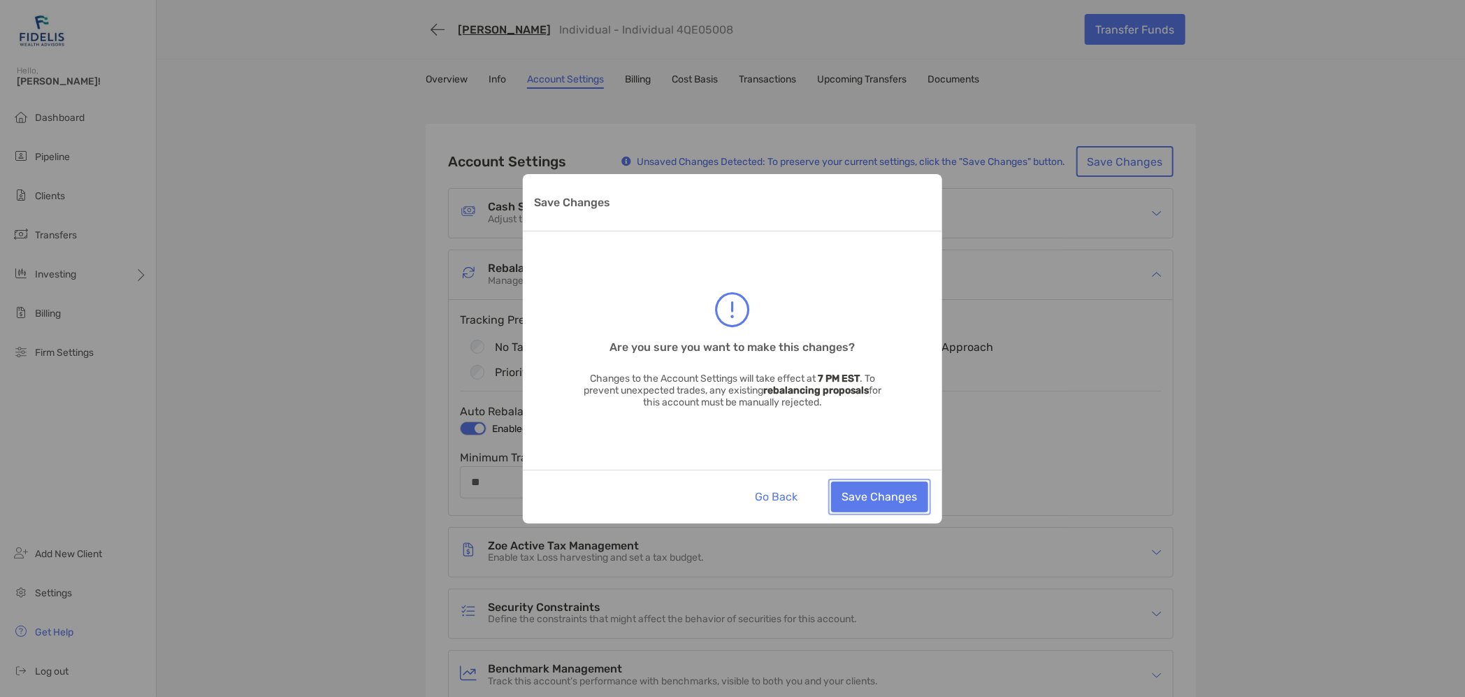
click at [893, 497] on button "Save Changes" at bounding box center [879, 497] width 97 height 31
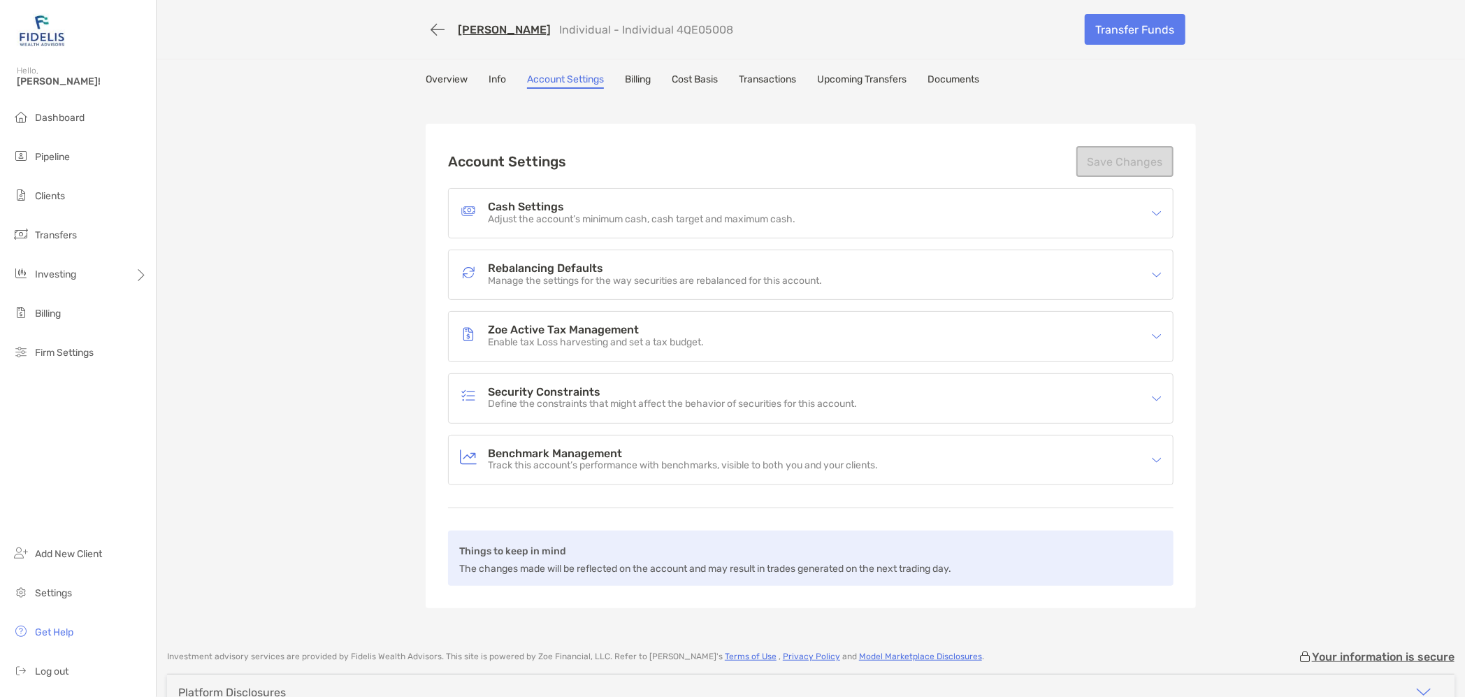
click at [517, 206] on h4 "Cash Settings" at bounding box center [641, 207] width 307 height 12
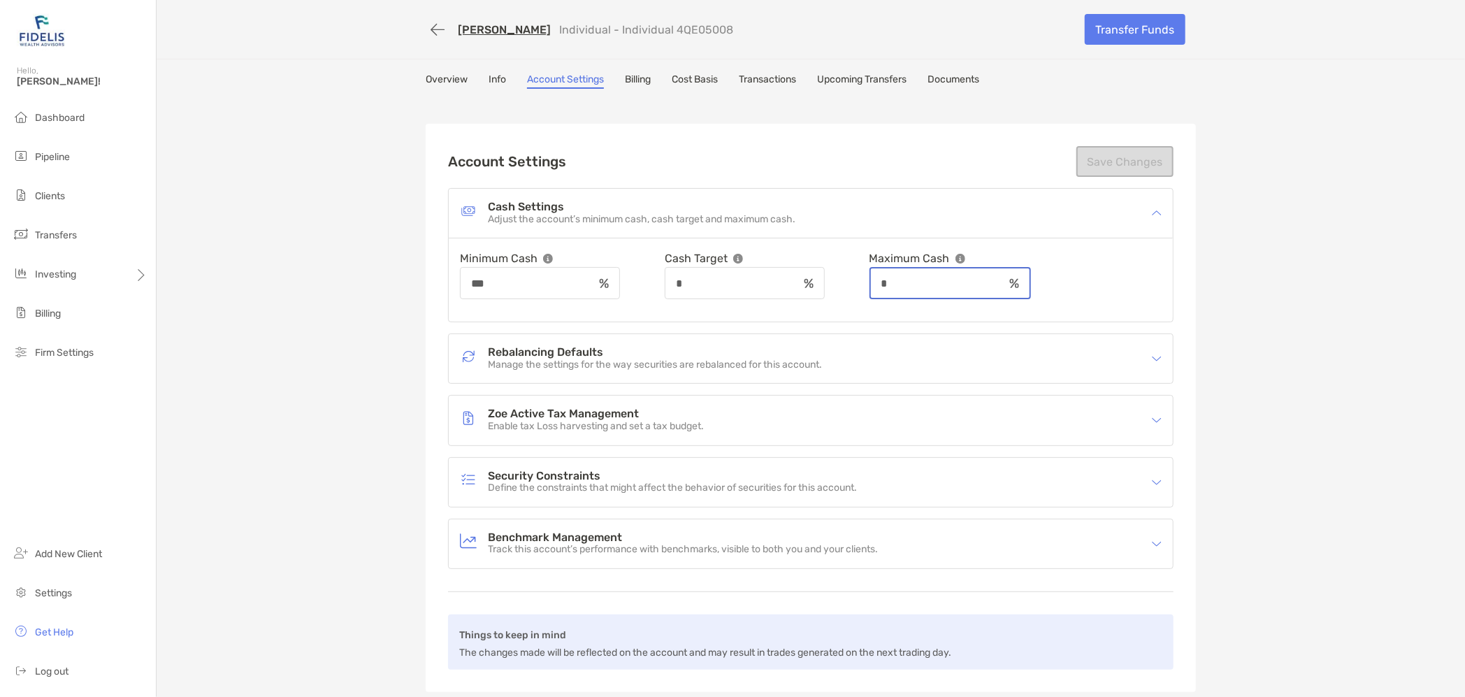
drag, startPoint x: 918, startPoint y: 275, endPoint x: 862, endPoint y: 277, distance: 55.9
click at [862, 277] on div "Minimum Cash *** Cash Target * Maximum Cash *" at bounding box center [811, 274] width 702 height 50
type input "***"
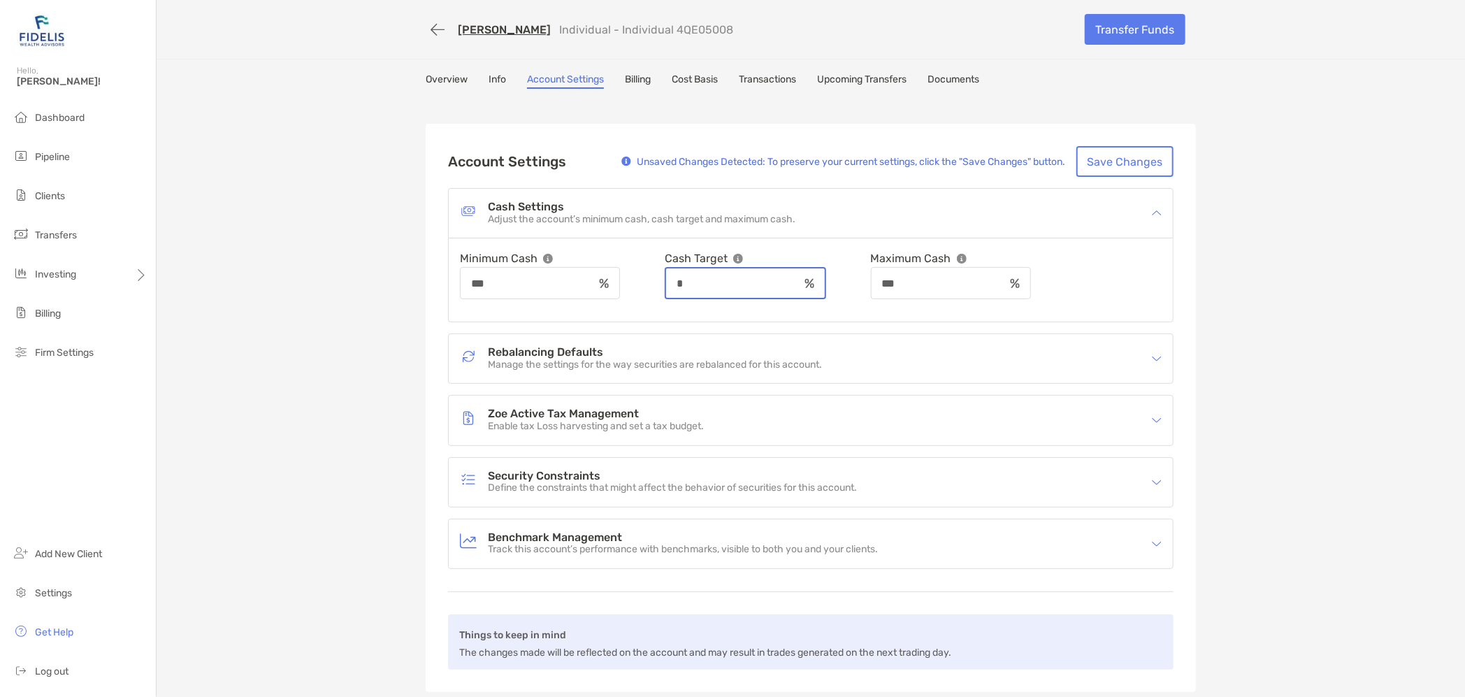
drag, startPoint x: 707, startPoint y: 280, endPoint x: 630, endPoint y: 282, distance: 76.9
click at [630, 282] on div "Minimum Cash *** Cash Target * Maximum Cash ***" at bounding box center [811, 274] width 702 height 50
type input "****"
click at [236, 292] on div "[PERSON_NAME] Individual - Individual 4QE05008 Transfer Funds Overview Info Acc…" at bounding box center [811, 360] width 1308 height 720
click at [1115, 157] on button "Save Changes" at bounding box center [1124, 161] width 97 height 31
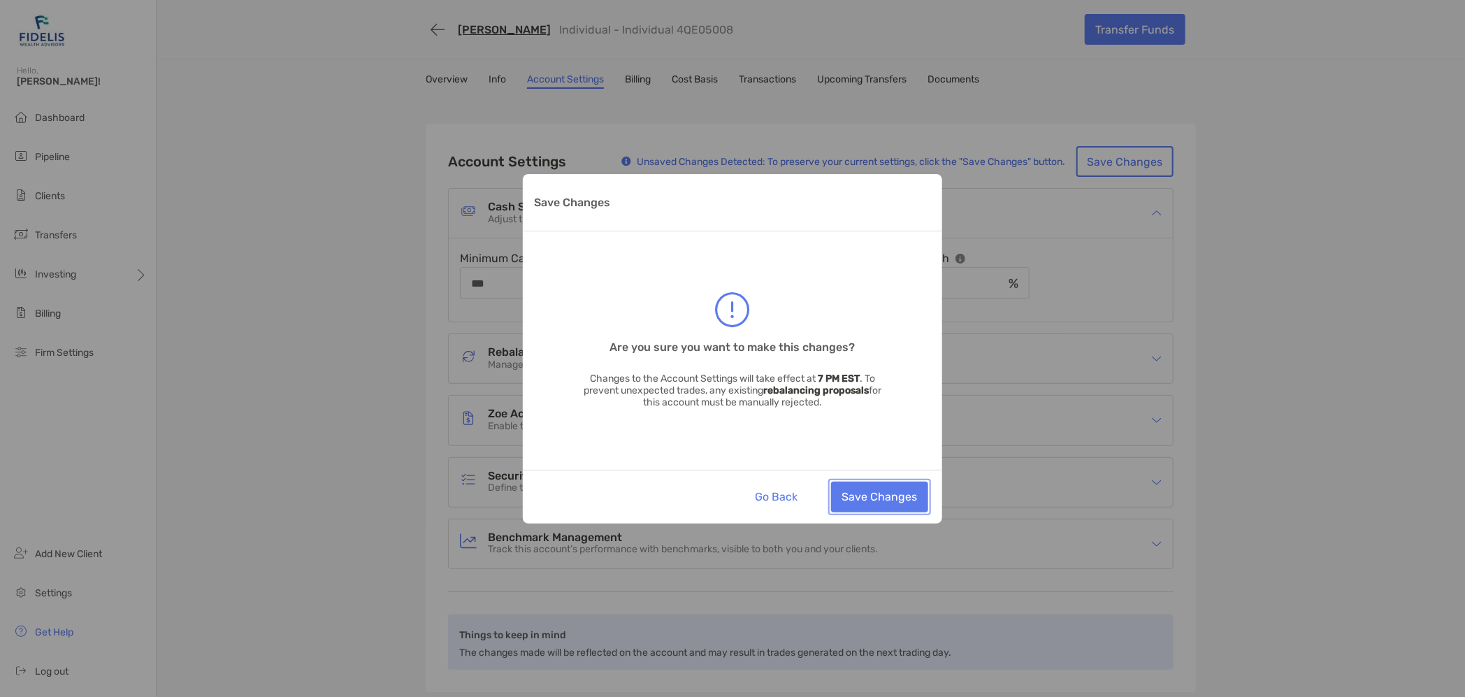
click at [883, 500] on button "Save Changes" at bounding box center [879, 497] width 97 height 31
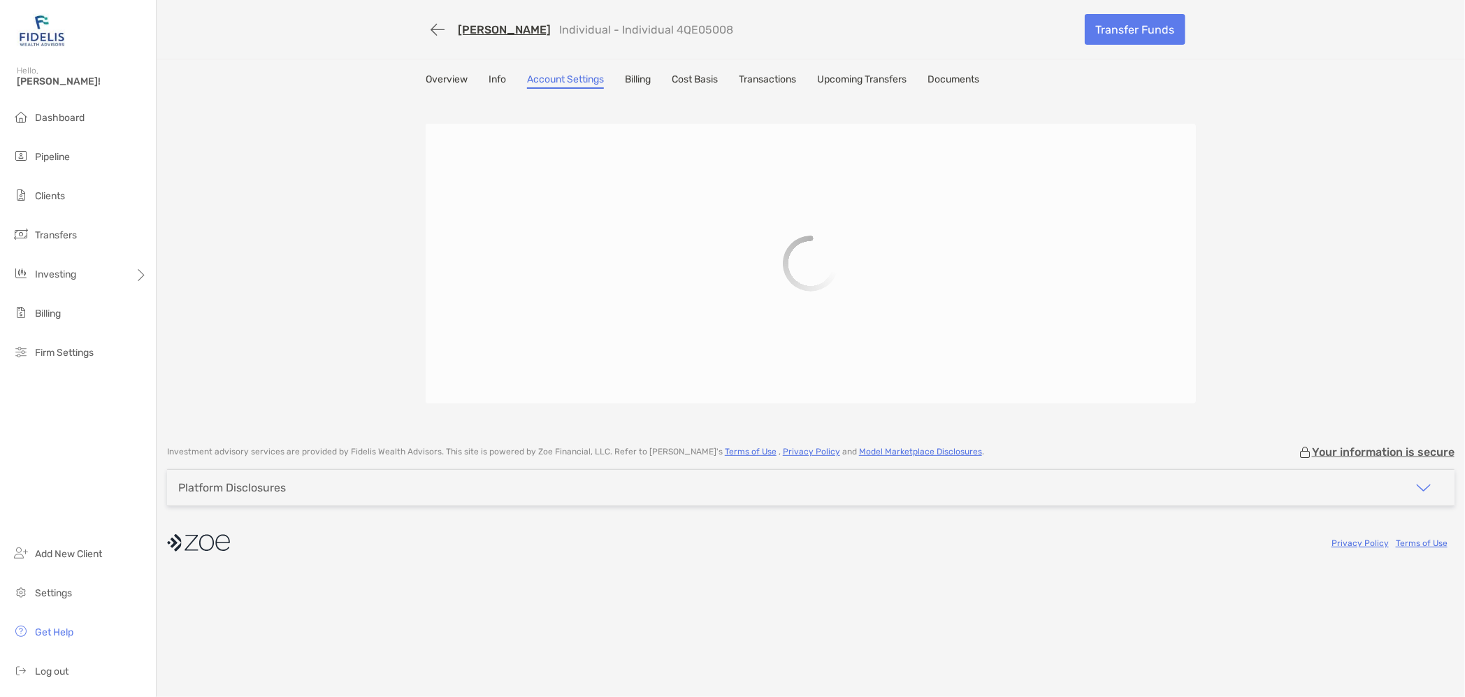
click at [640, 80] on link "Billing" at bounding box center [638, 80] width 26 height 15
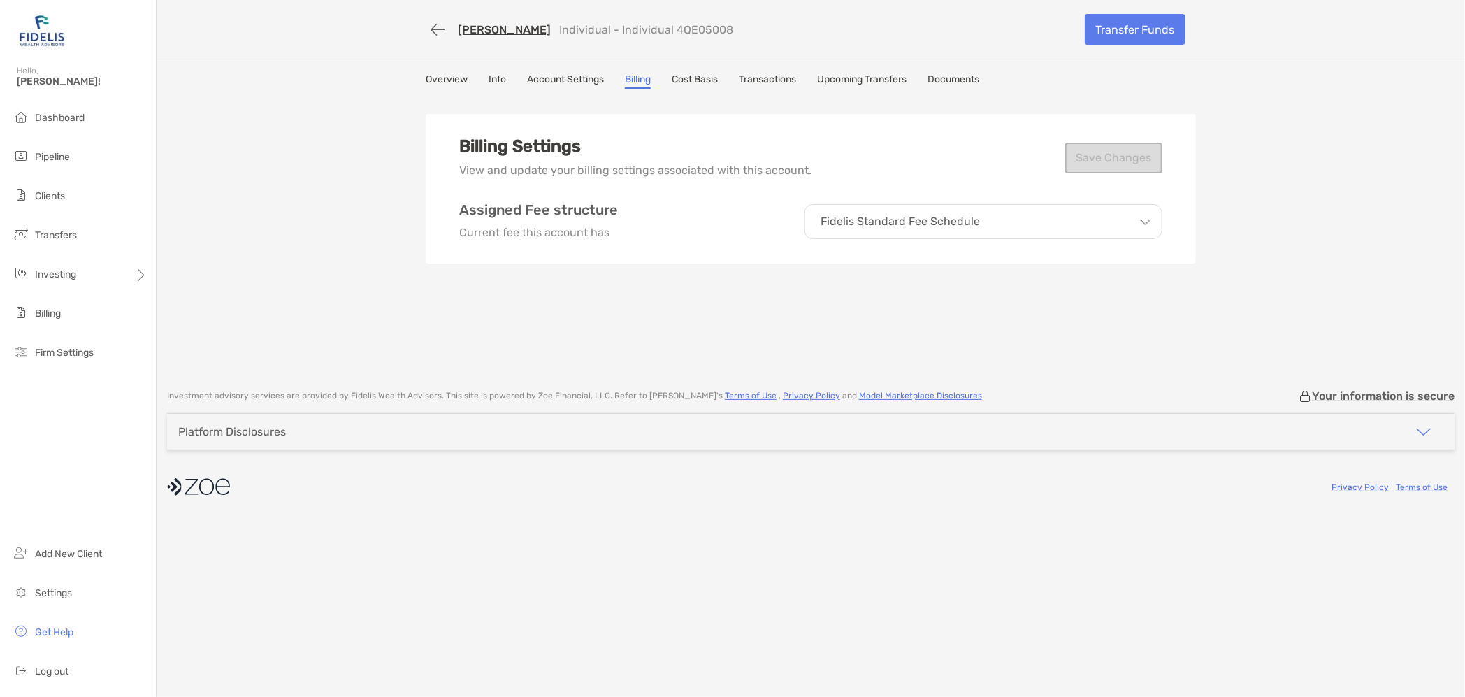
click at [699, 73] on link "Cost Basis" at bounding box center [695, 80] width 46 height 15
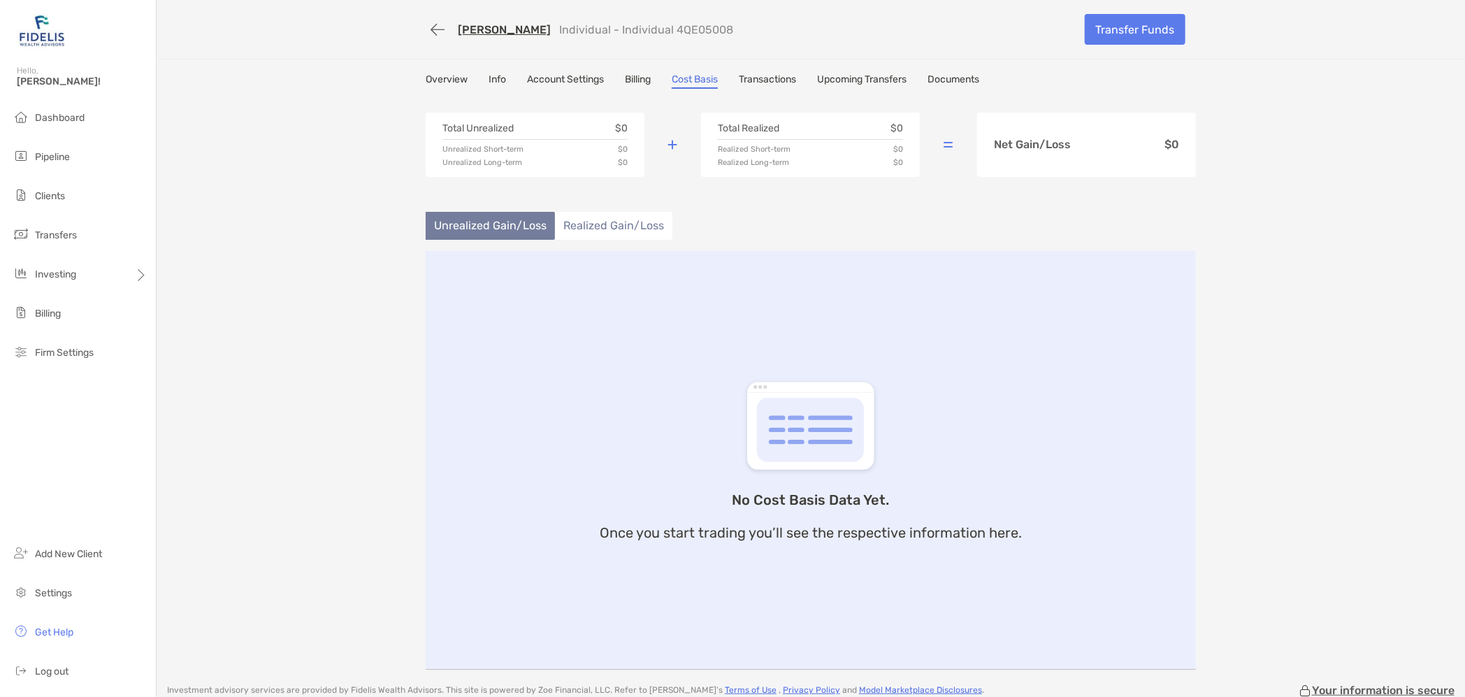
click at [763, 76] on link "Transactions" at bounding box center [767, 80] width 57 height 15
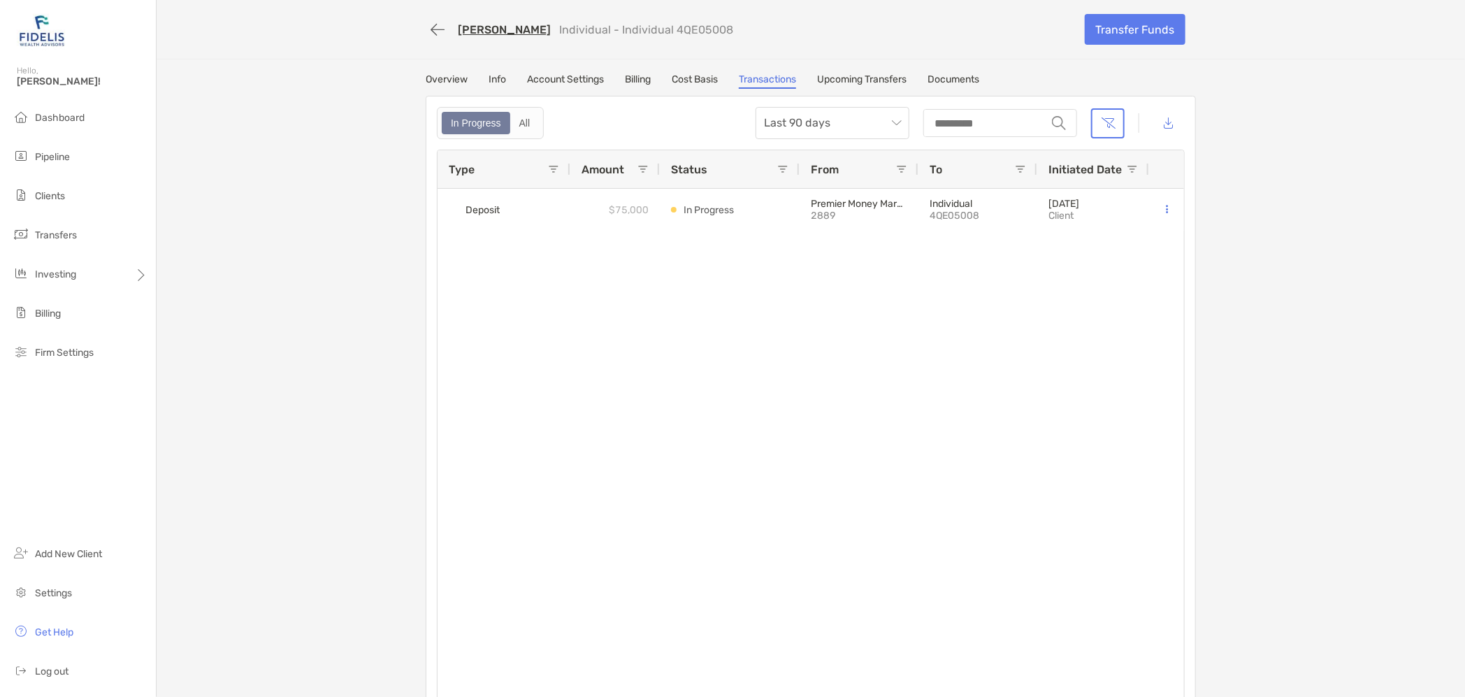
click at [853, 75] on link "Upcoming Transfers" at bounding box center [861, 80] width 89 height 15
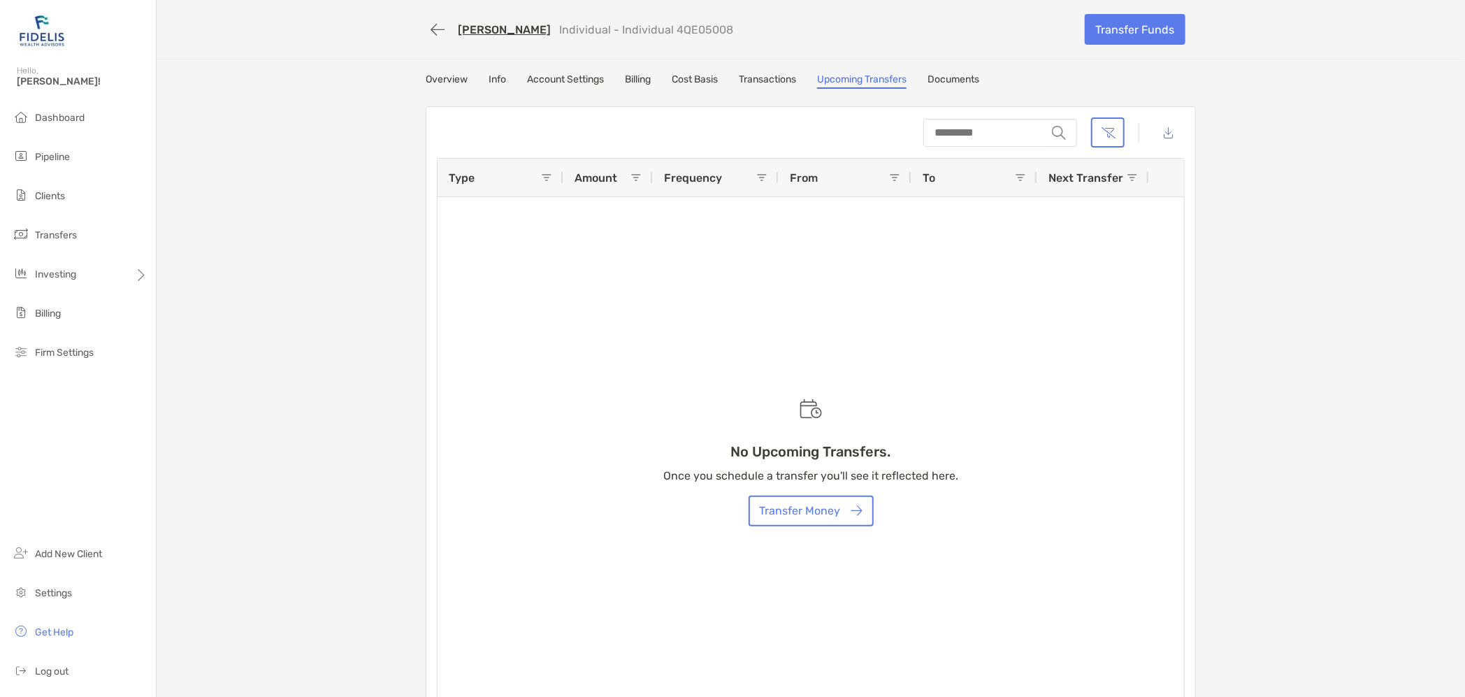
click at [960, 73] on link "Documents" at bounding box center [953, 80] width 52 height 15
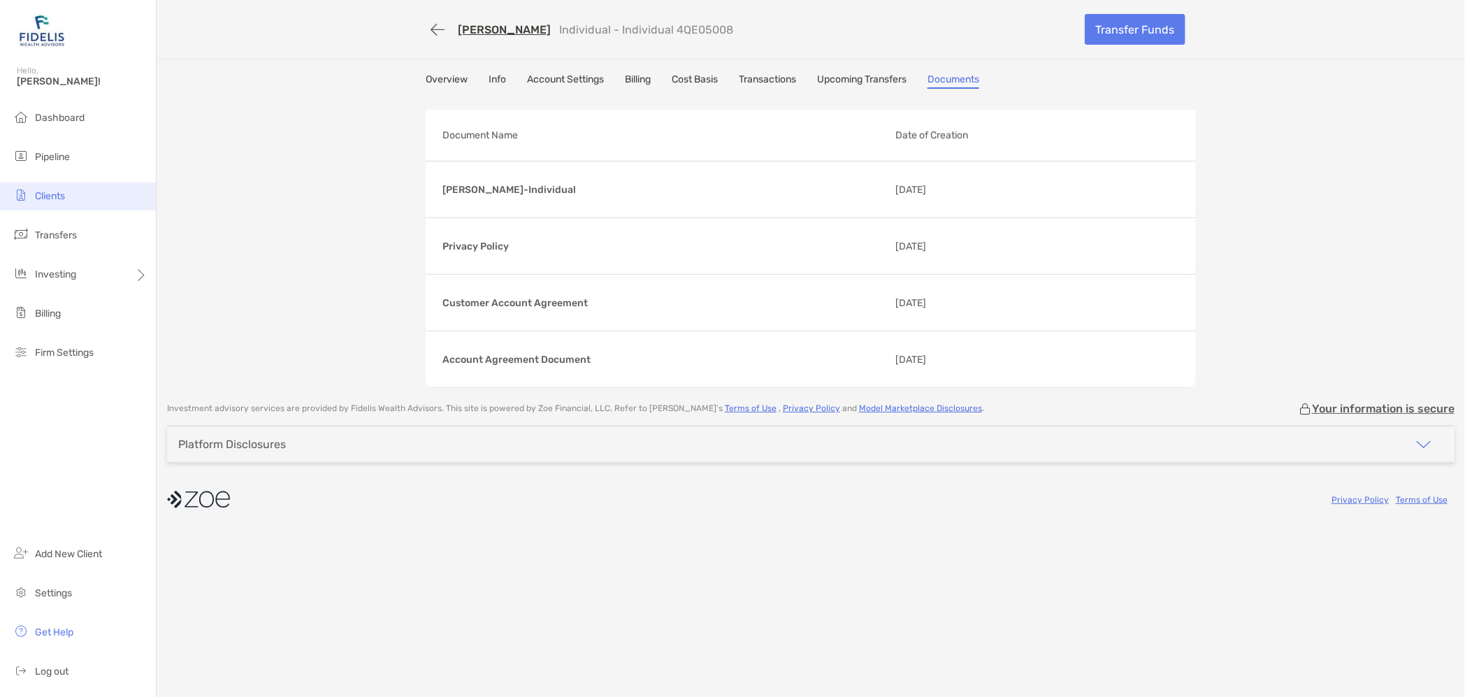
click at [43, 194] on span "Clients" at bounding box center [50, 196] width 30 height 12
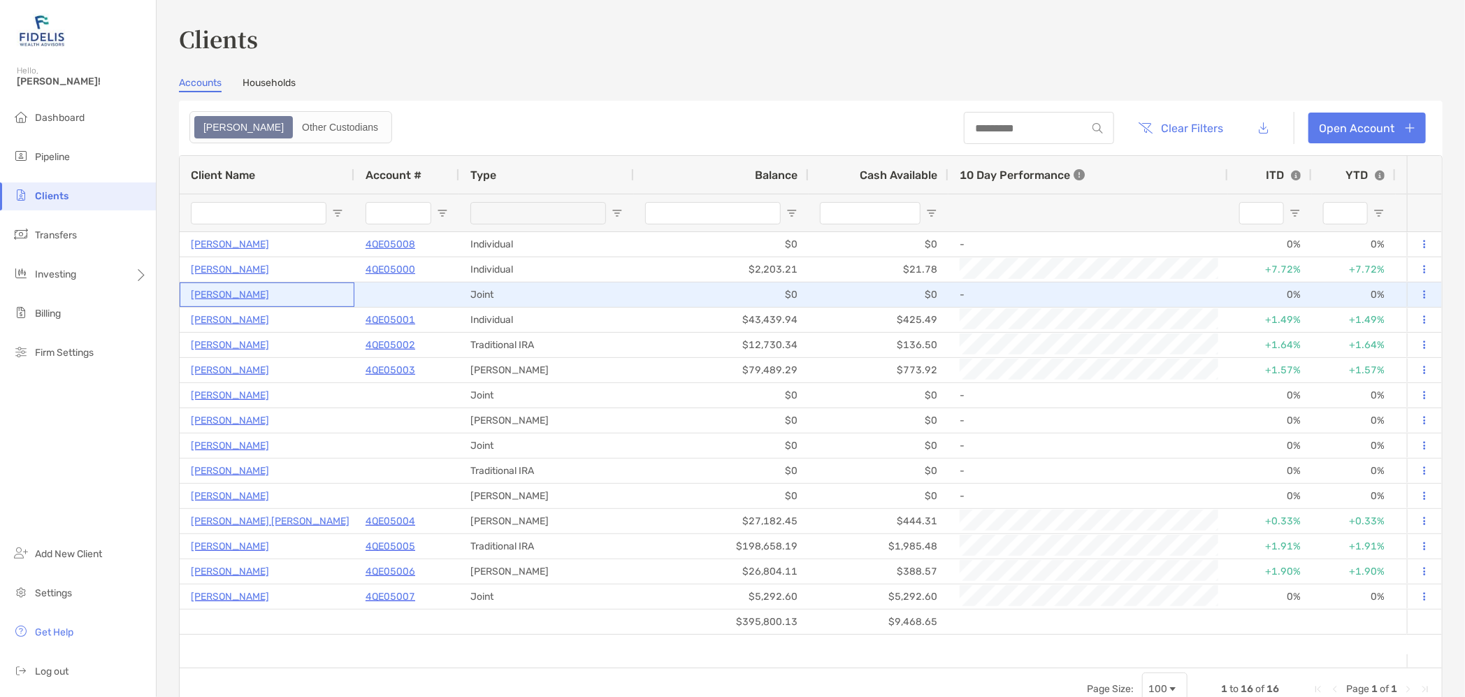
click at [233, 292] on p "[PERSON_NAME]" at bounding box center [230, 294] width 78 height 17
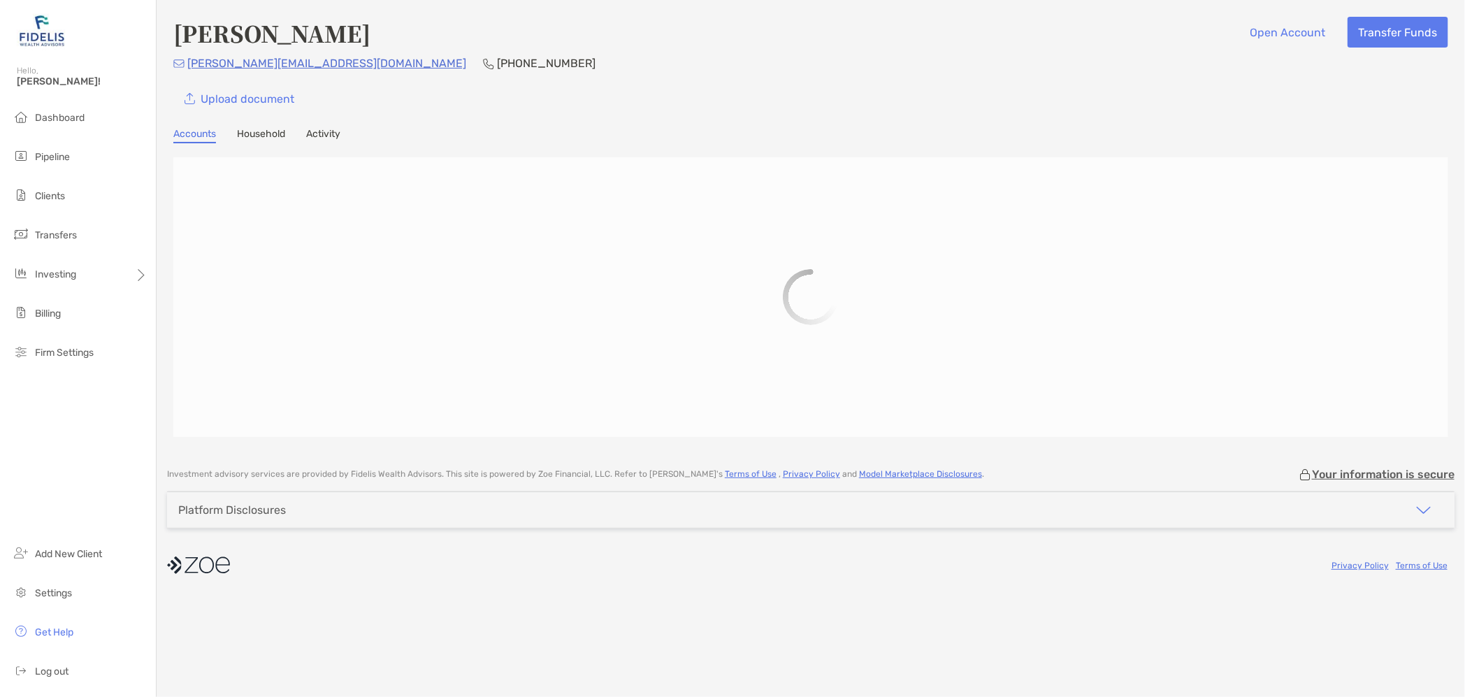
click at [267, 133] on link "Household" at bounding box center [261, 135] width 48 height 15
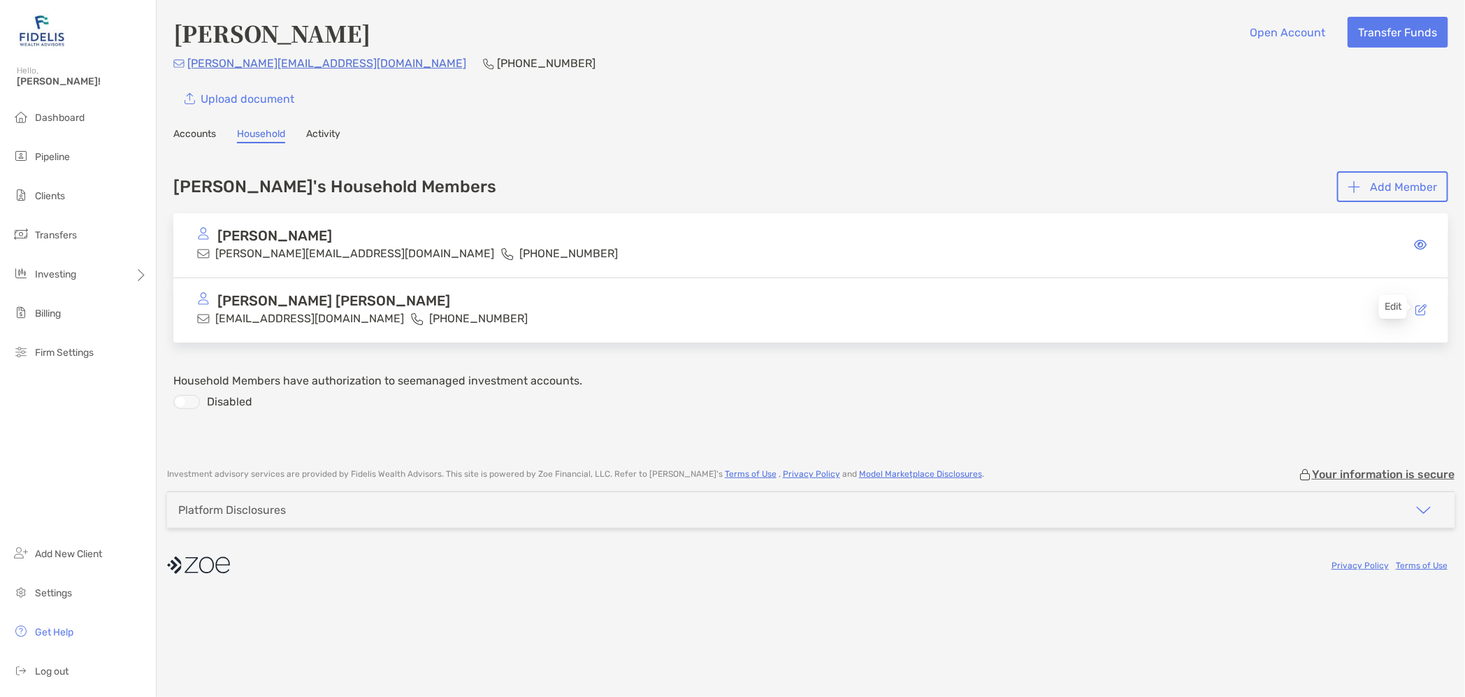
click at [1421, 305] on icon at bounding box center [1420, 309] width 11 height 11
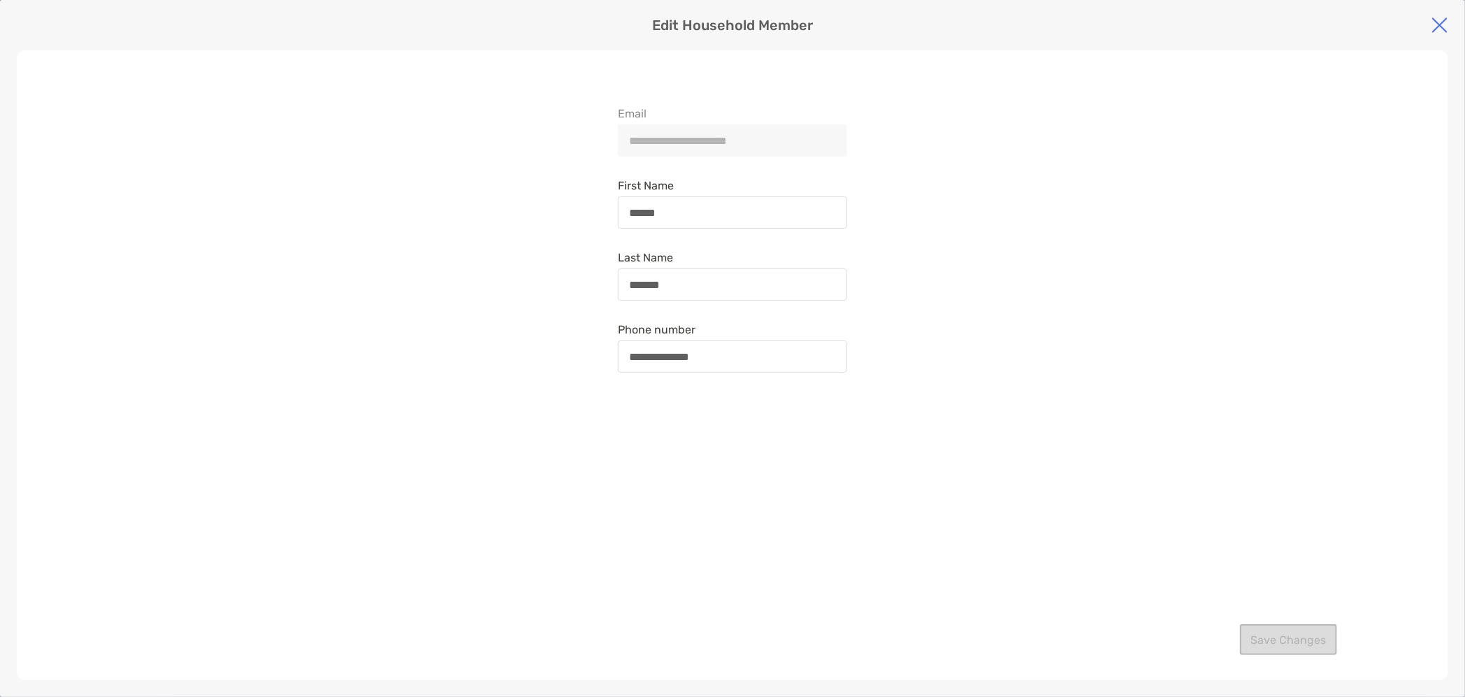
click at [1439, 19] on img at bounding box center [1439, 25] width 17 height 17
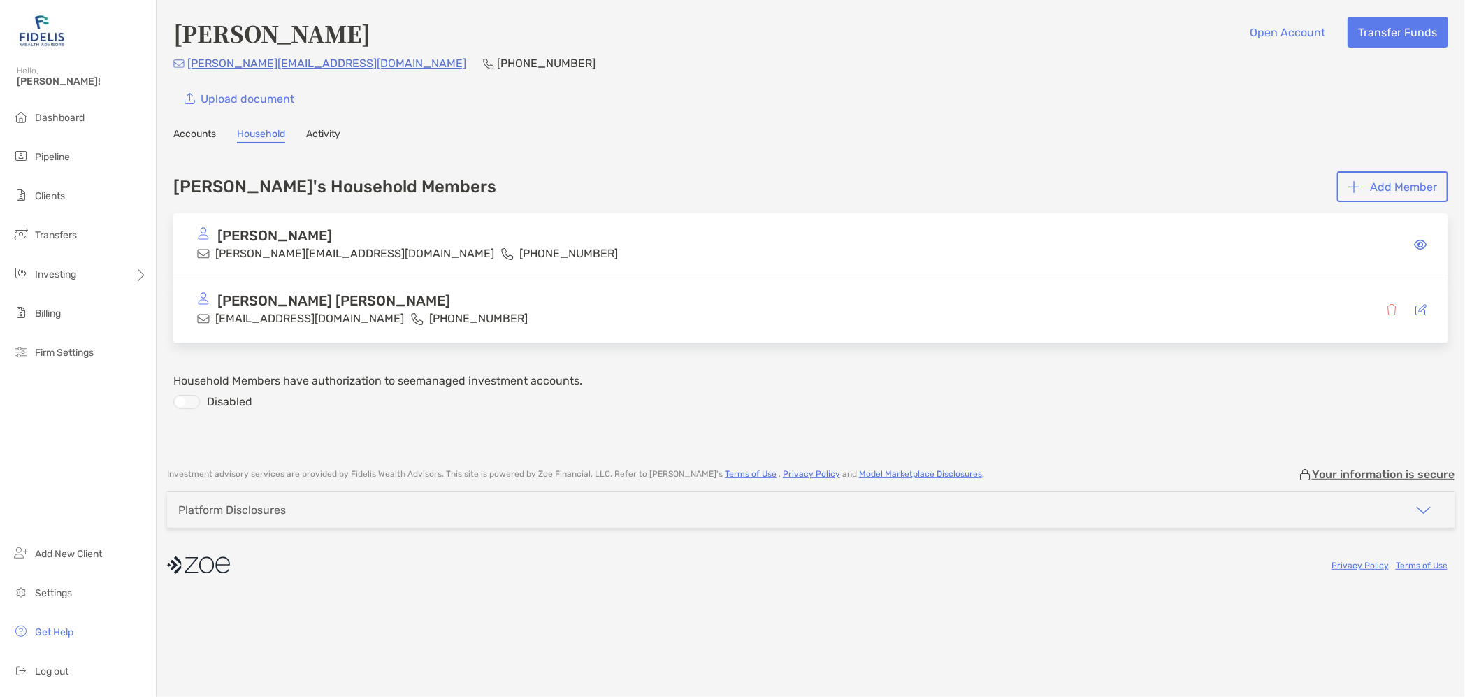
click at [324, 136] on link "Activity" at bounding box center [323, 135] width 34 height 15
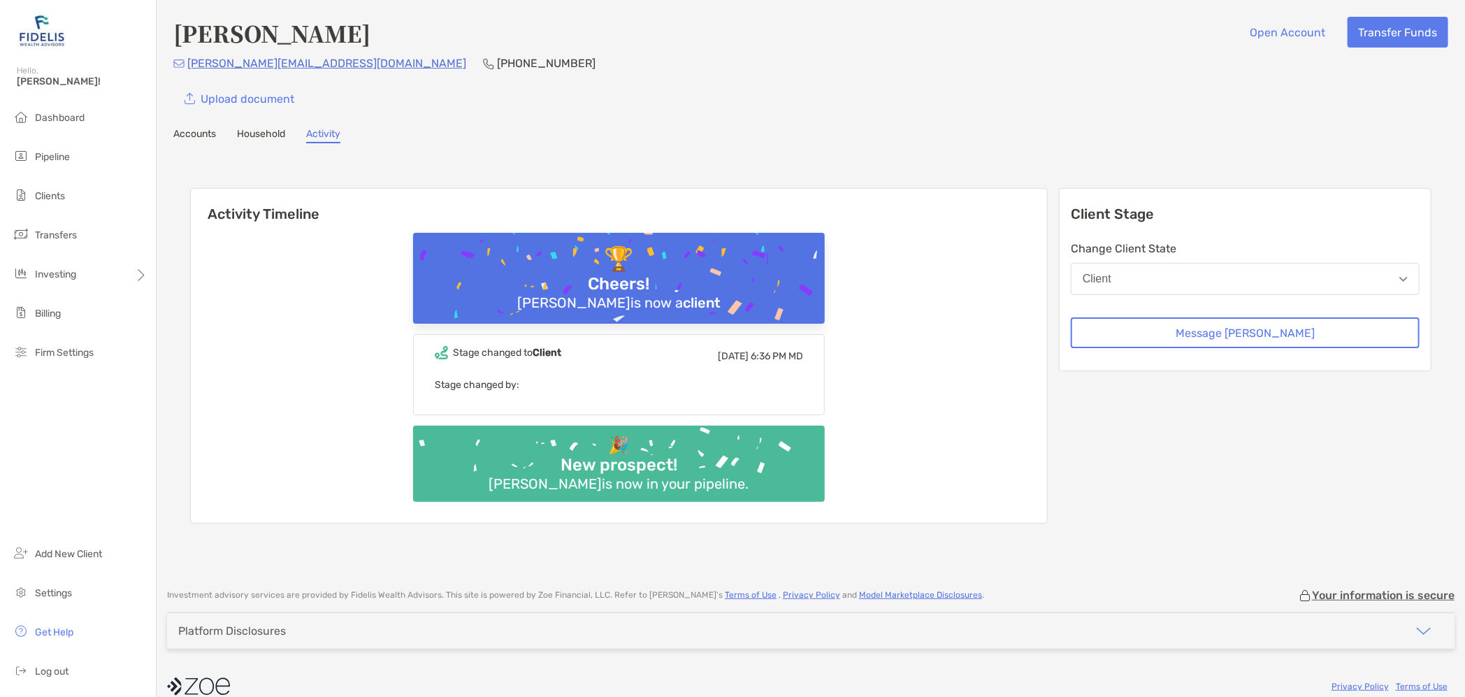
click at [1229, 273] on button "Client" at bounding box center [1245, 279] width 349 height 32
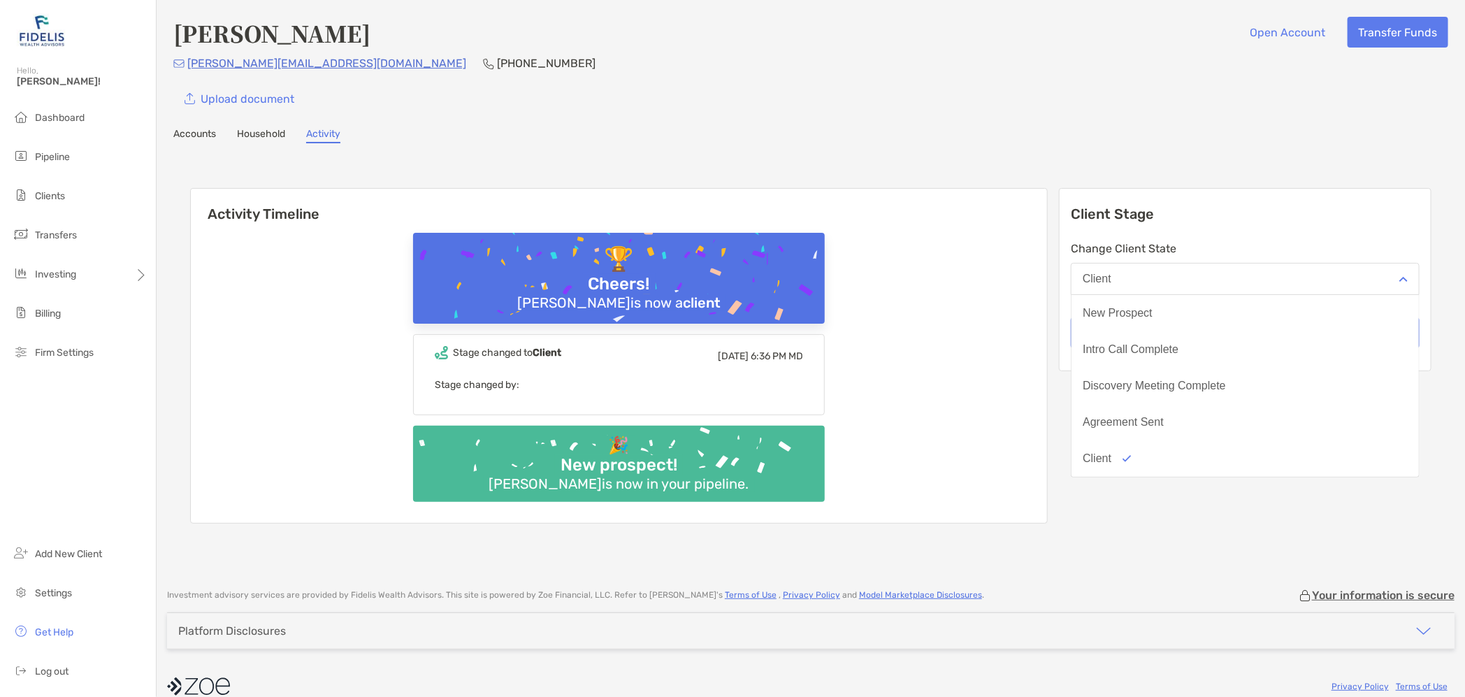
click at [1229, 273] on button "Client" at bounding box center [1245, 279] width 349 height 32
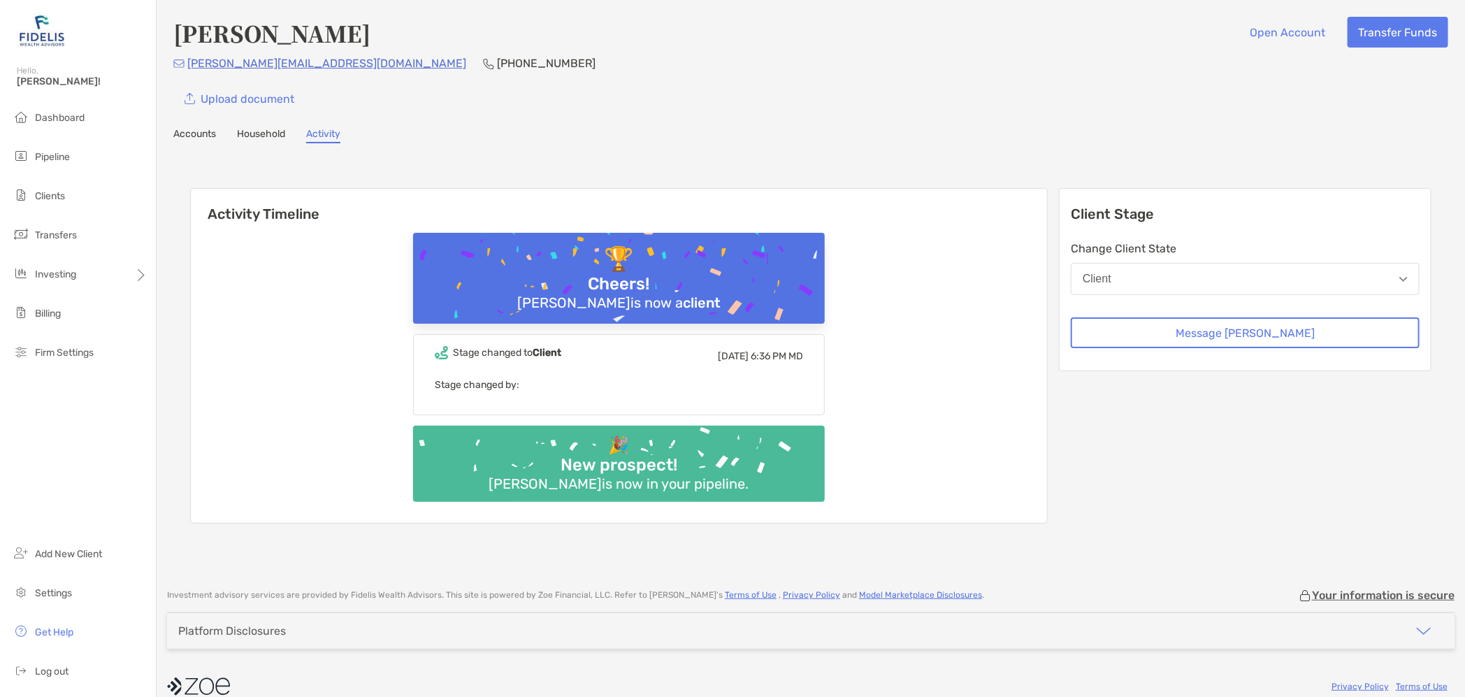
click at [190, 134] on link "Accounts" at bounding box center [194, 135] width 43 height 15
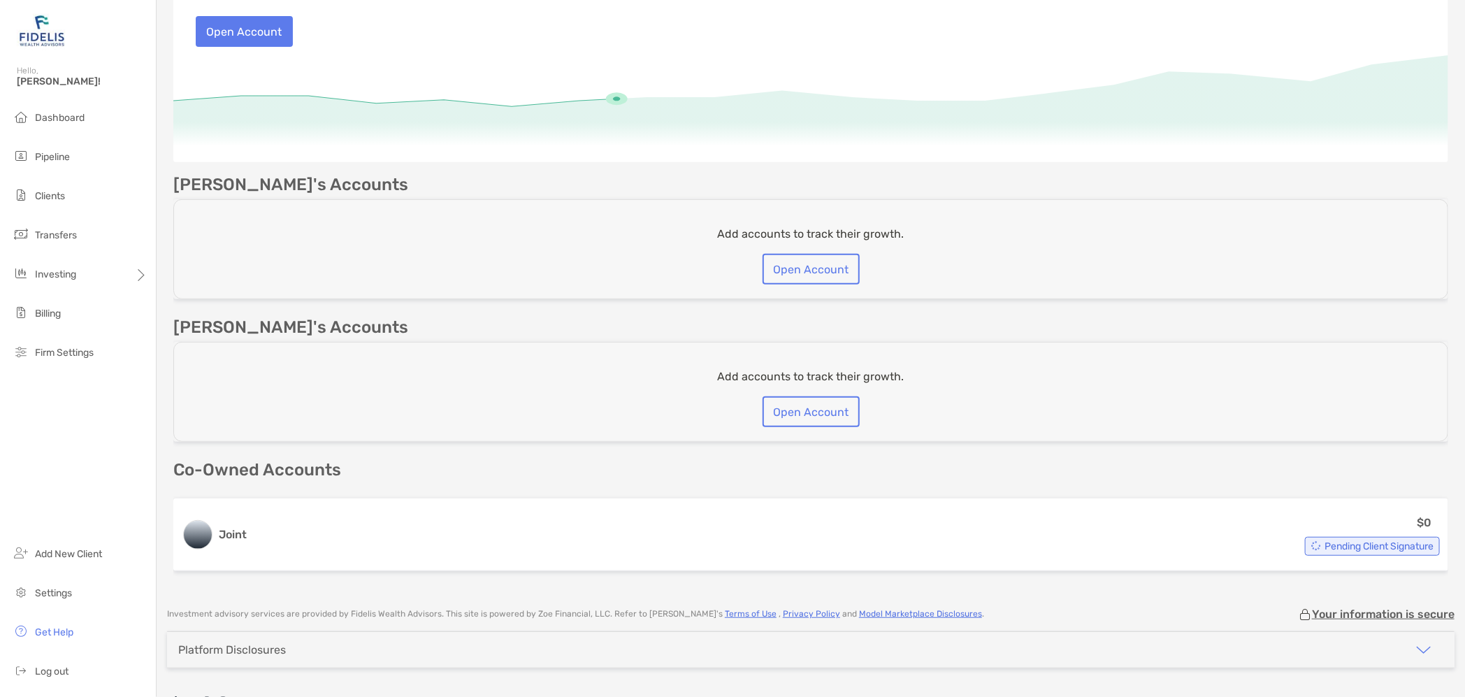
scroll to position [248, 0]
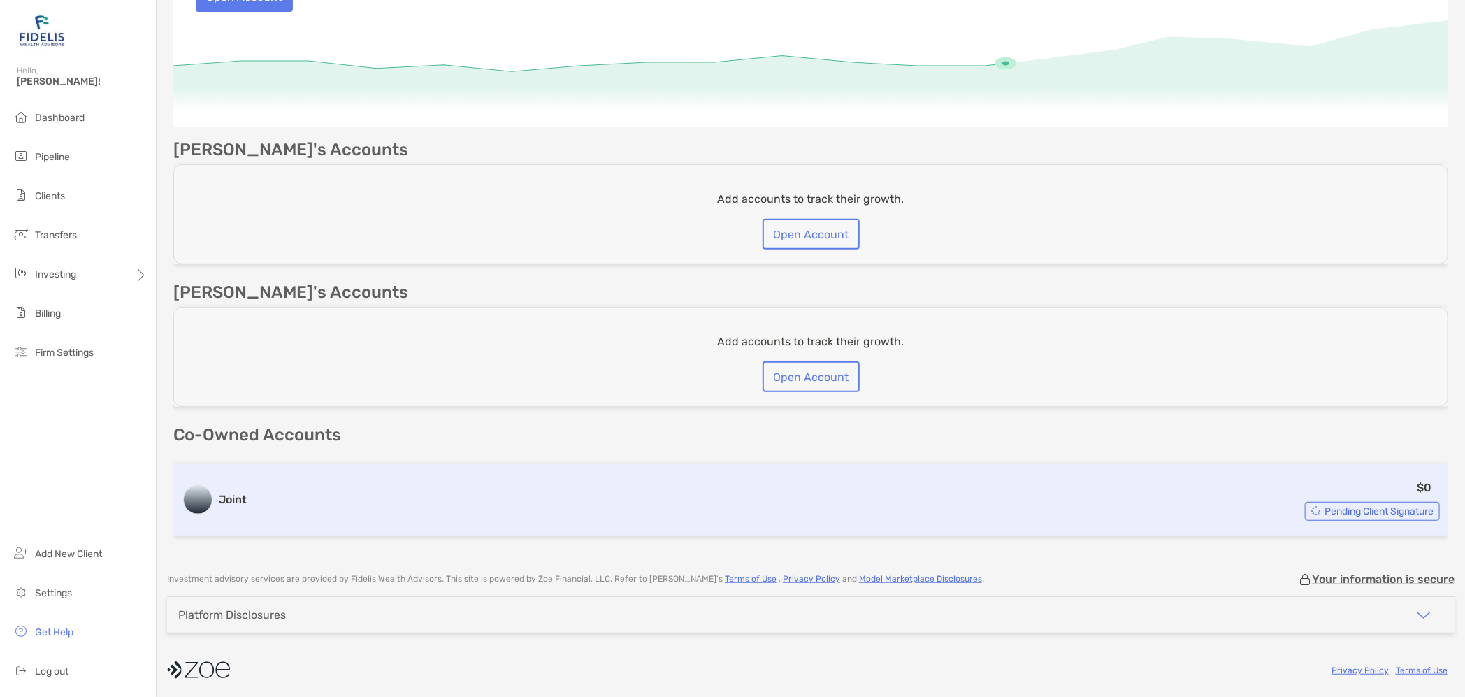
click at [1367, 507] on span "Pending Client Signature" at bounding box center [1378, 511] width 109 height 8
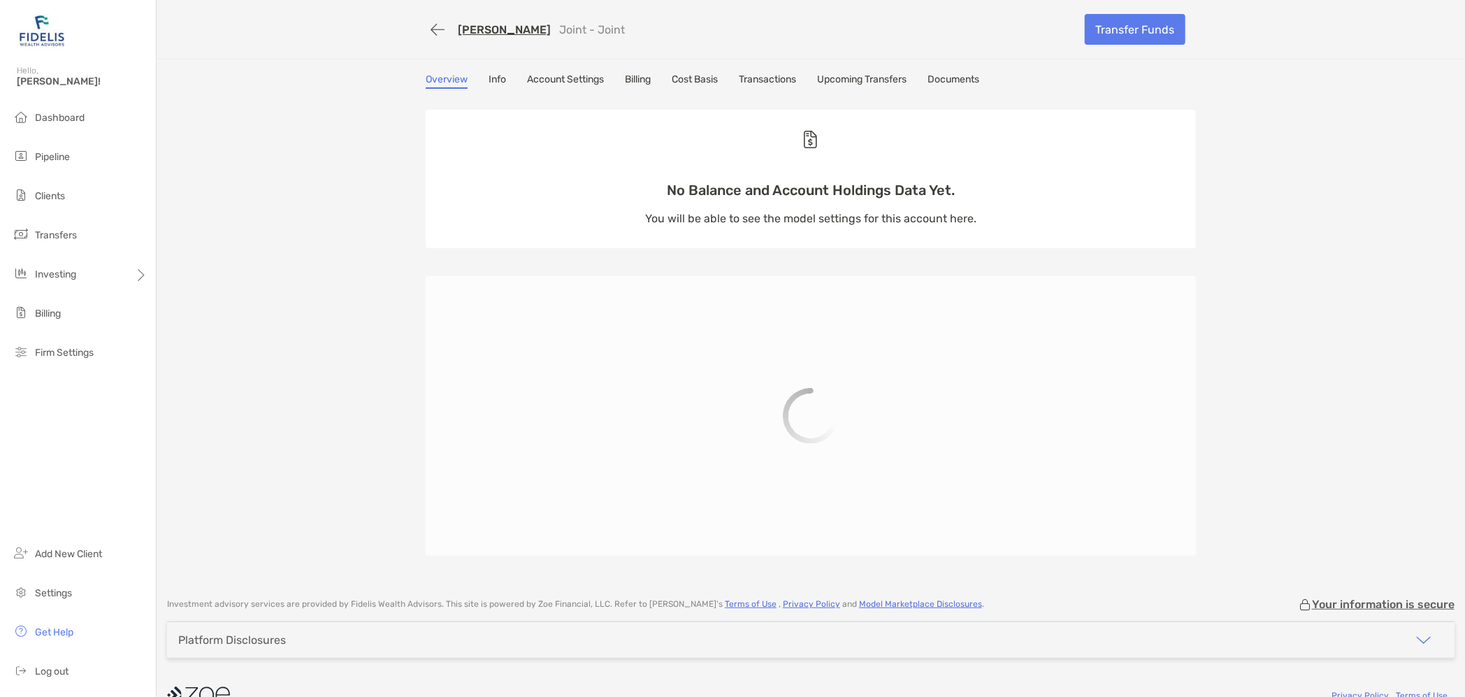
click at [488, 80] on link "Info" at bounding box center [496, 80] width 17 height 15
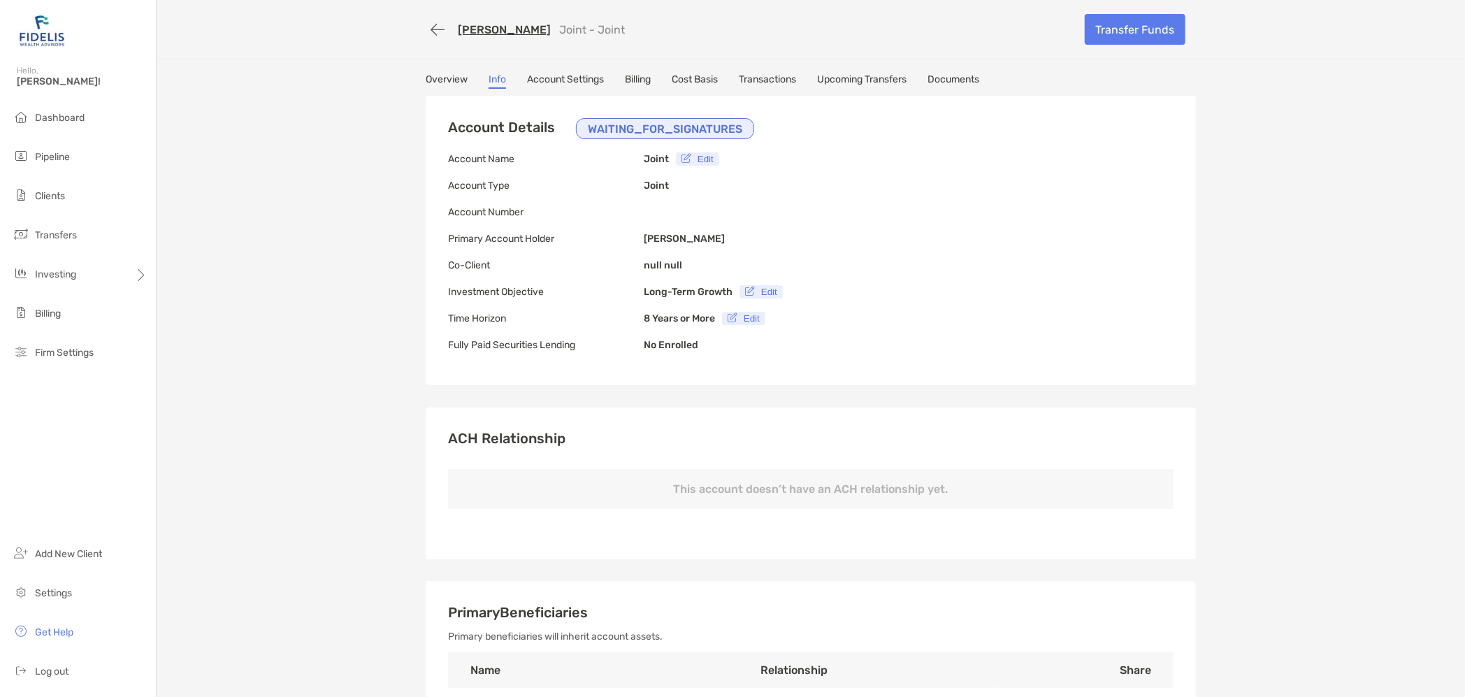
type input "**********"
click at [665, 130] on p "WAITING_FOR_SIGNATURES" at bounding box center [665, 128] width 154 height 17
type input "**********"
click at [563, 74] on link "Account Settings" at bounding box center [565, 80] width 77 height 15
